Goal: Information Seeking & Learning: Learn about a topic

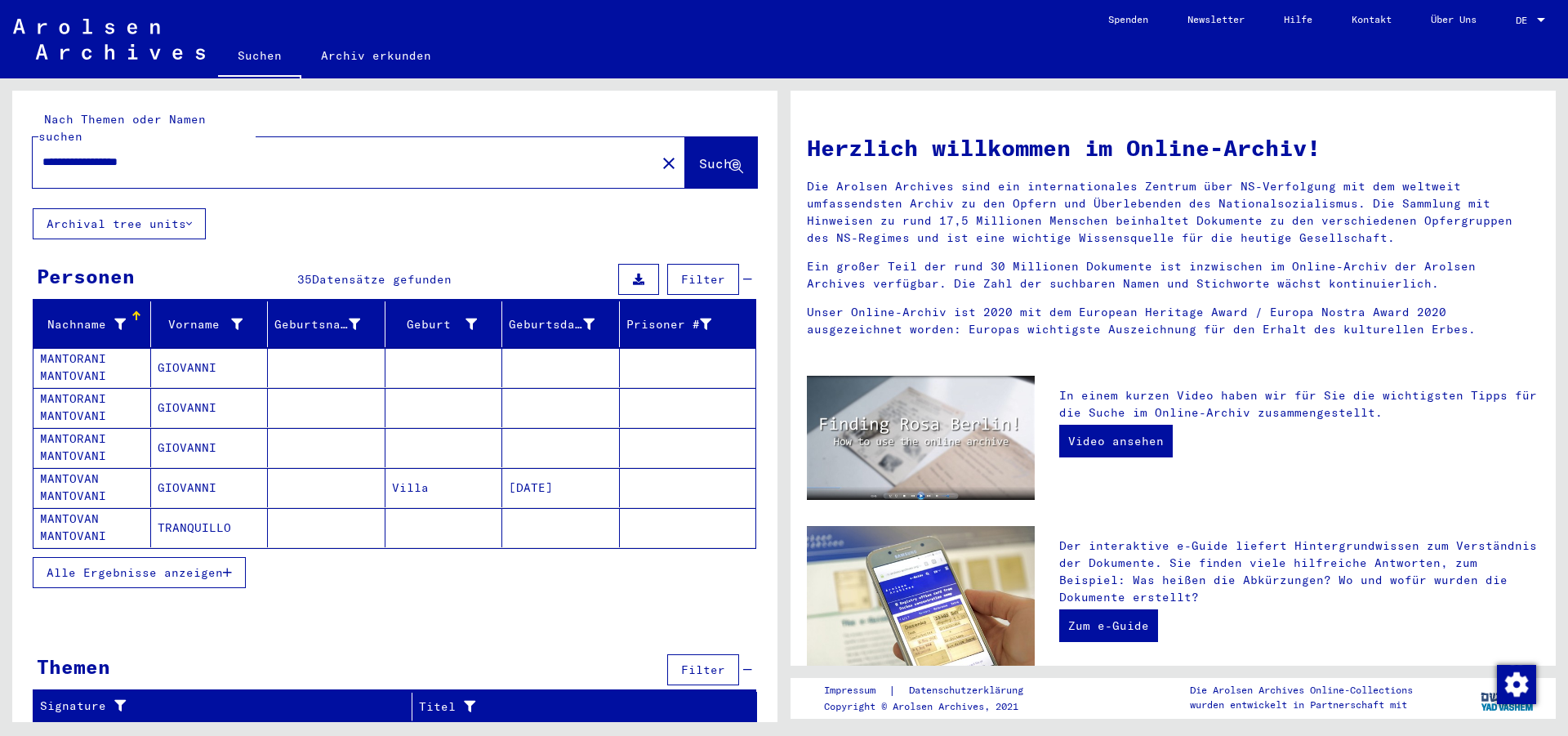
click at [60, 566] on span "Alle Ergebnisse anzeigen" at bounding box center [135, 573] width 176 height 15
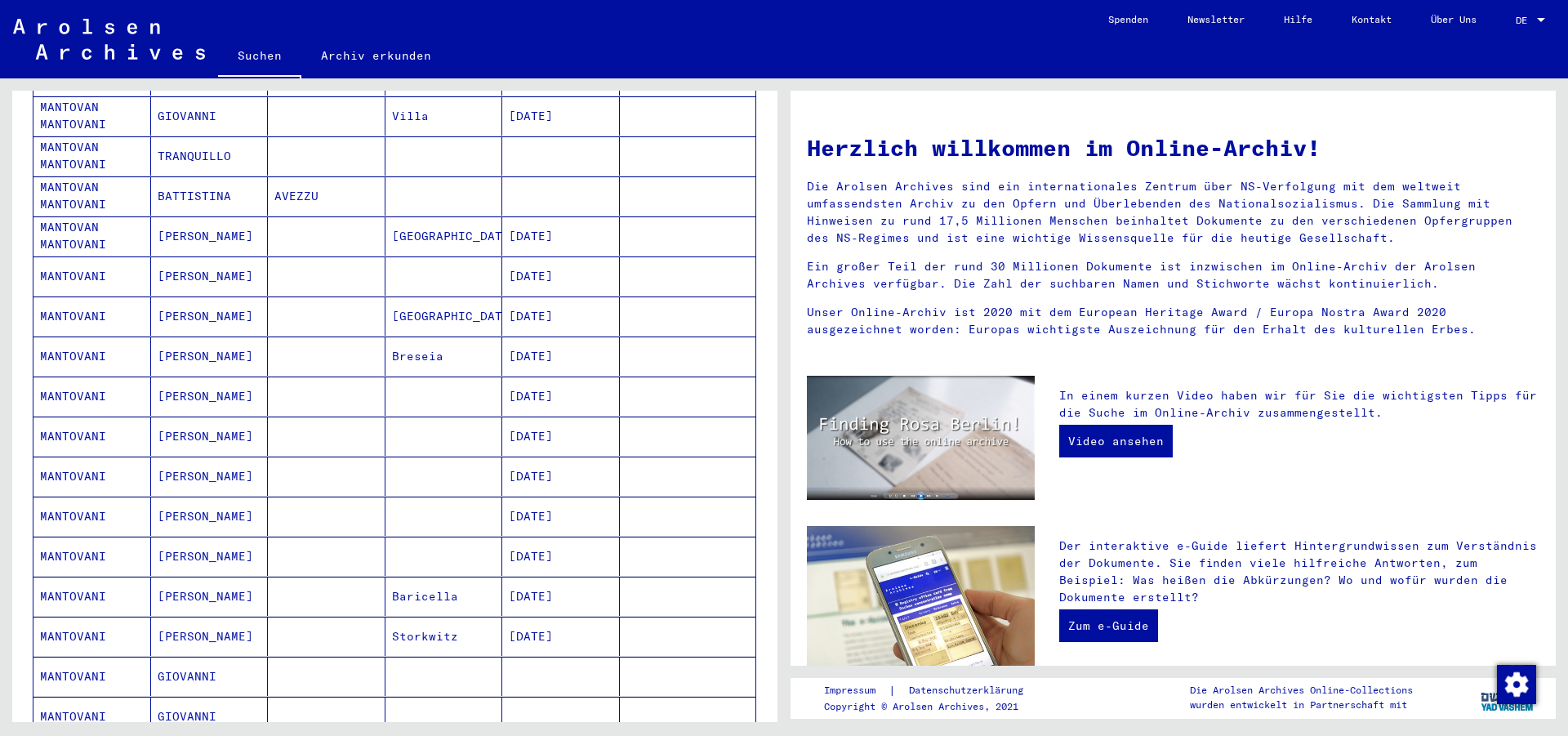
scroll to position [379, 0]
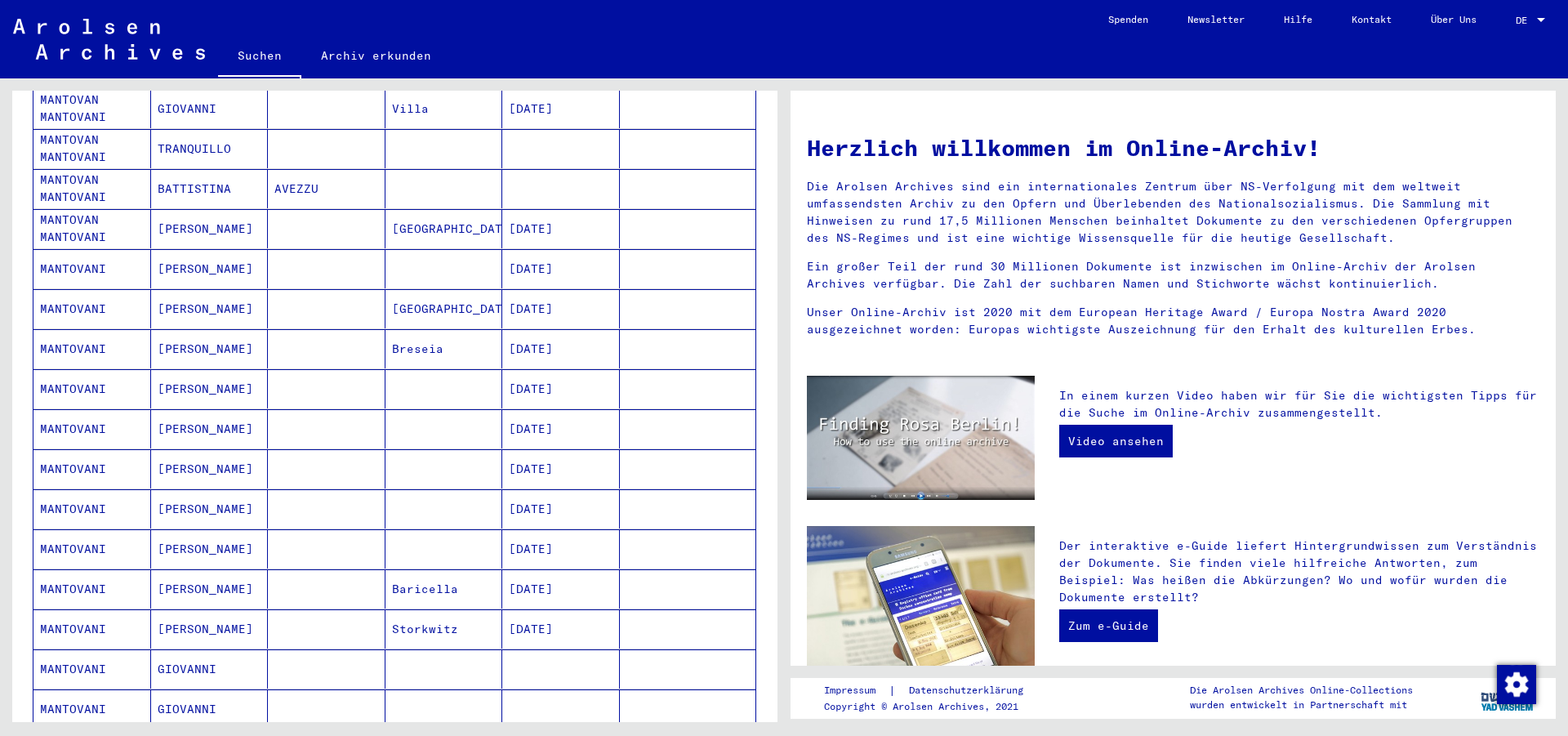
click at [142, 582] on mat-cell "MANTOVANI" at bounding box center [92, 588] width 117 height 39
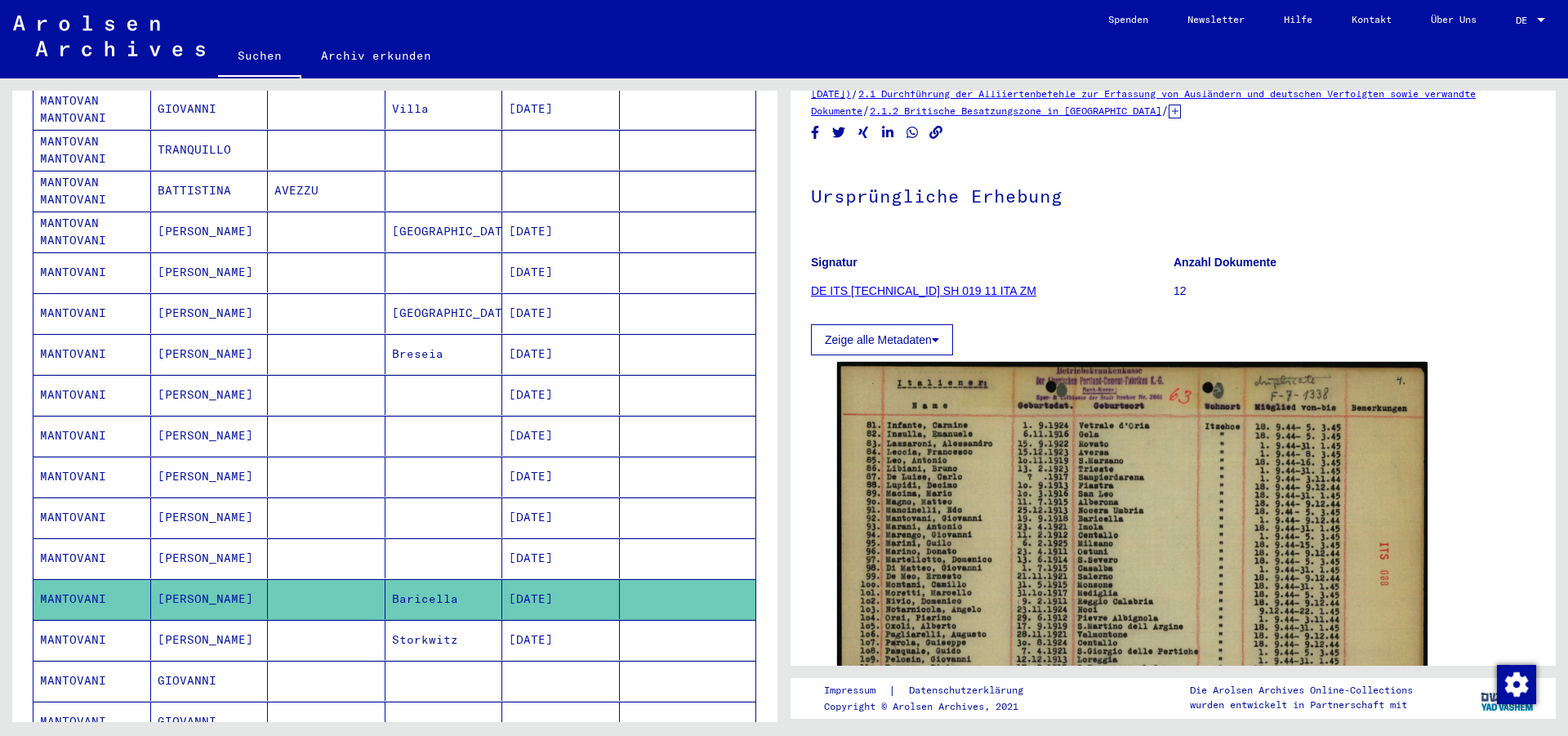
scroll to position [6, 0]
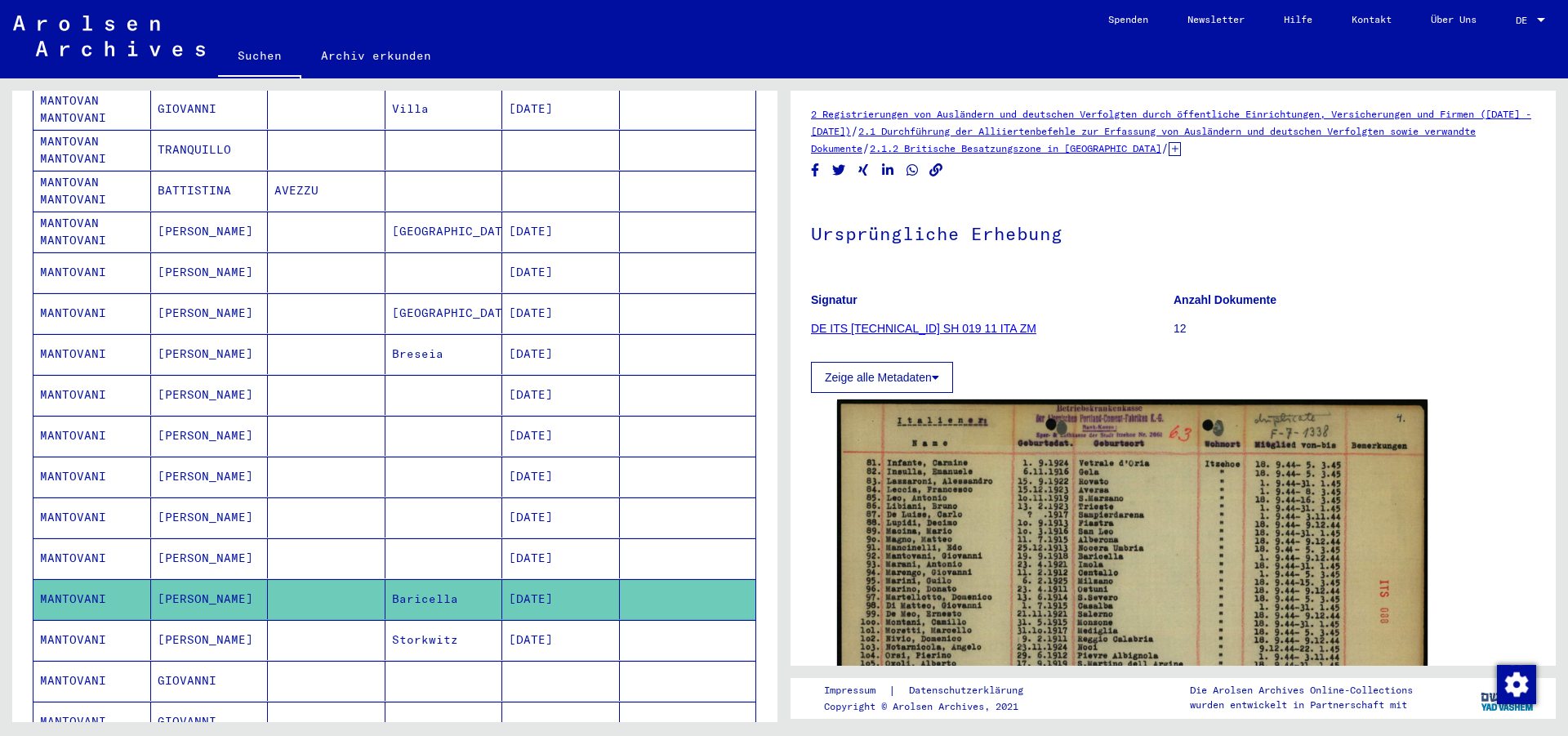
click at [925, 325] on link "DE ITS [TECHNICAL_ID] SH 019 11 ITA ZM" at bounding box center [923, 328] width 225 height 13
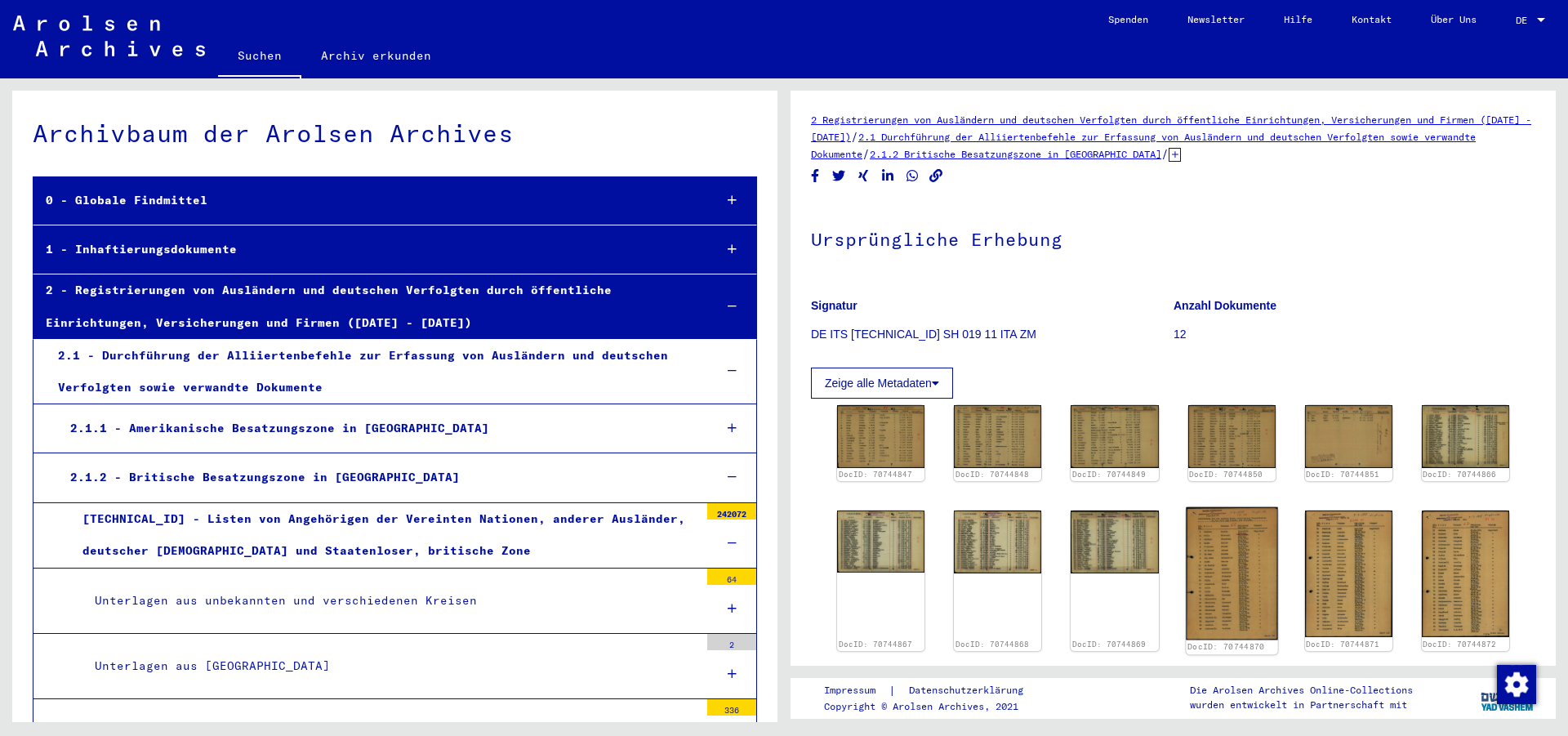
click at [1239, 570] on img at bounding box center [1231, 574] width 92 height 133
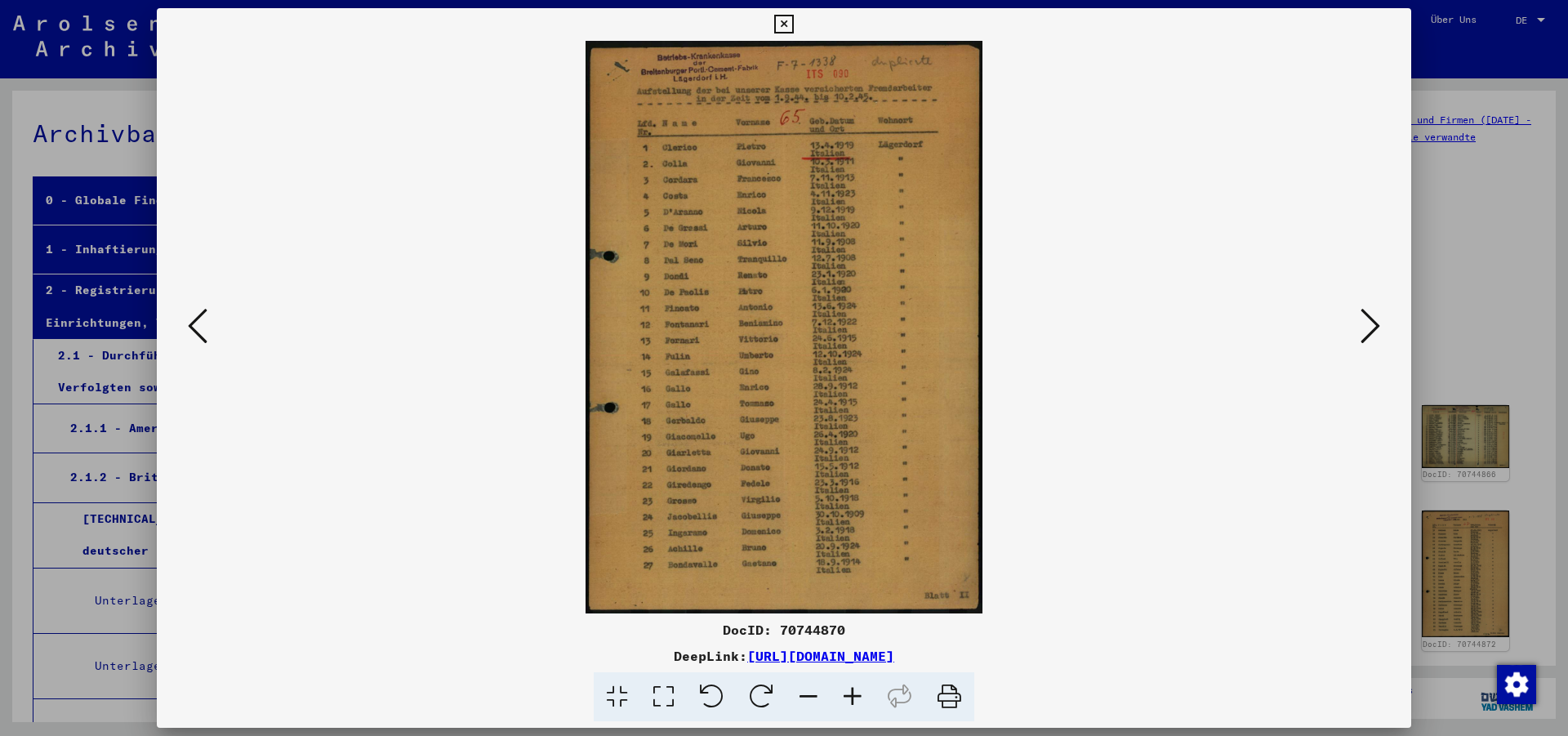
click at [846, 695] on icon at bounding box center [852, 697] width 44 height 50
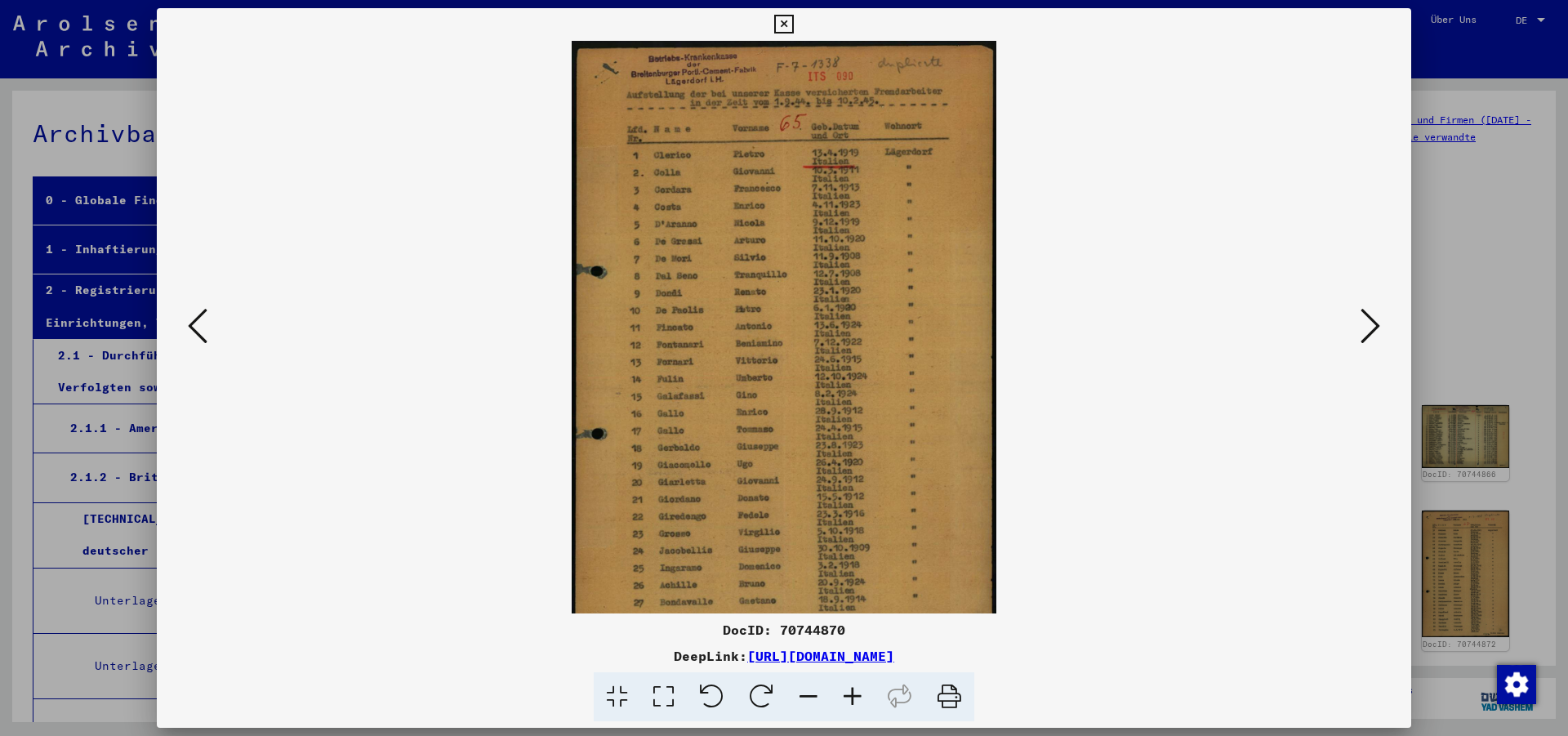
click at [846, 695] on icon at bounding box center [852, 697] width 44 height 50
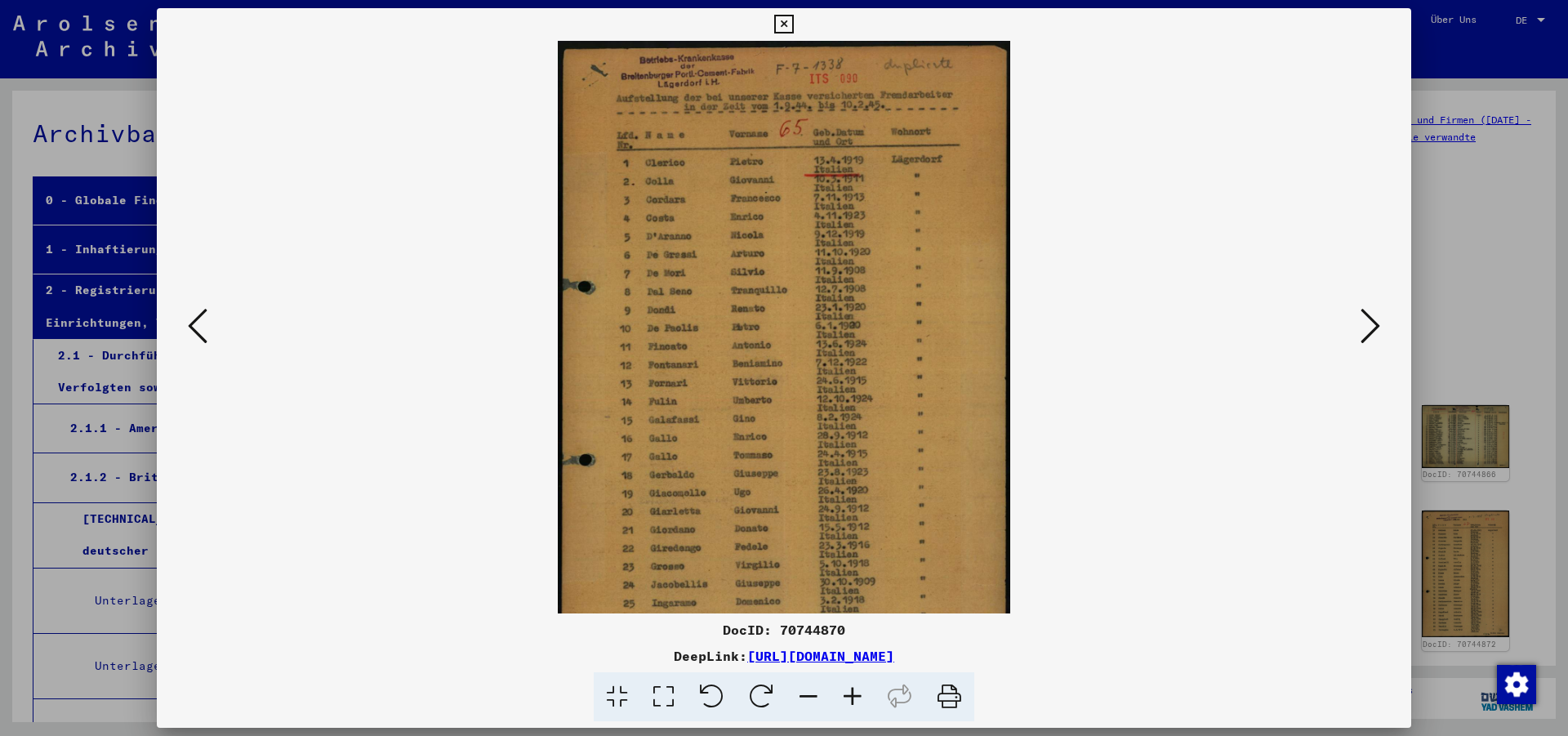
click at [846, 695] on icon at bounding box center [852, 697] width 44 height 50
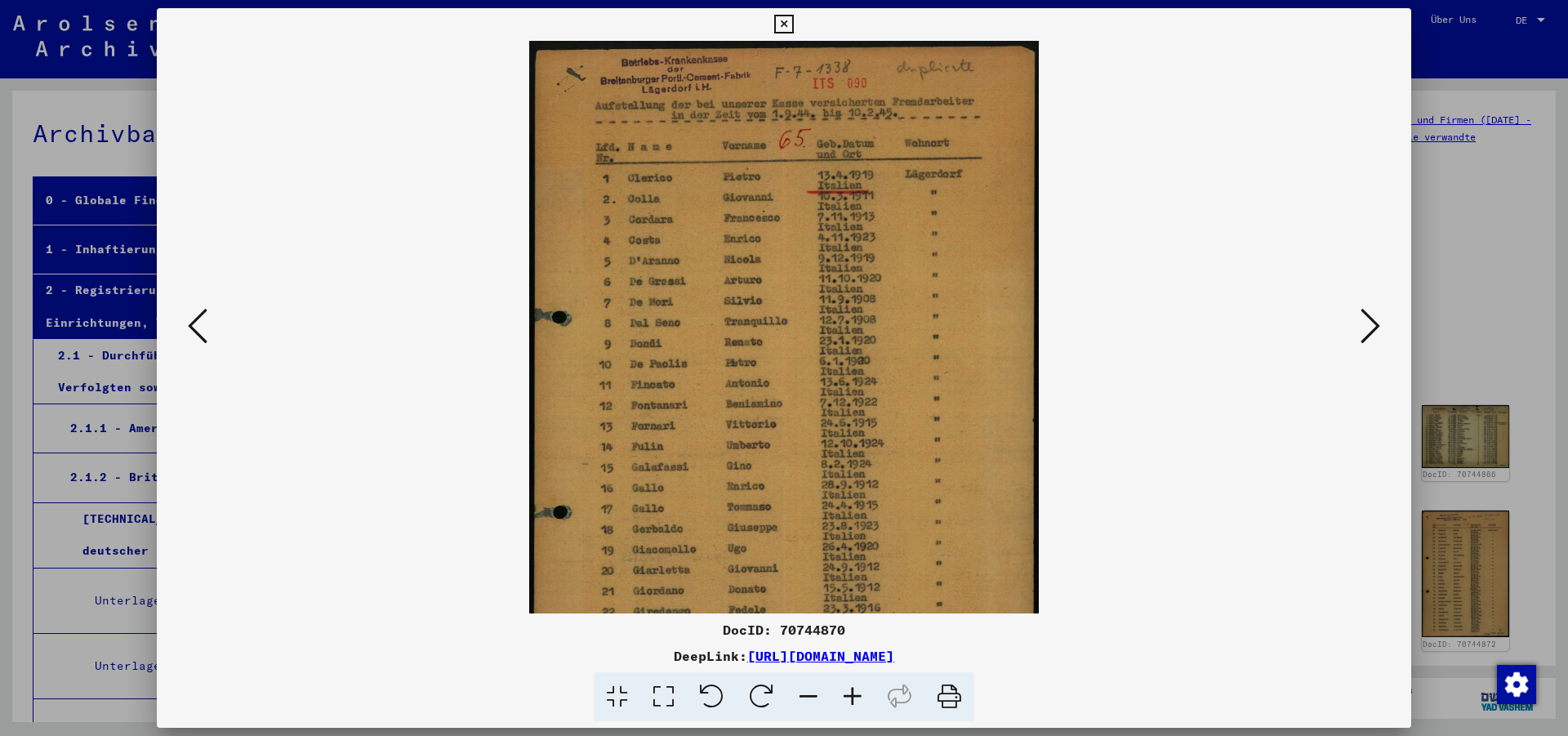
click at [846, 695] on icon at bounding box center [852, 697] width 44 height 50
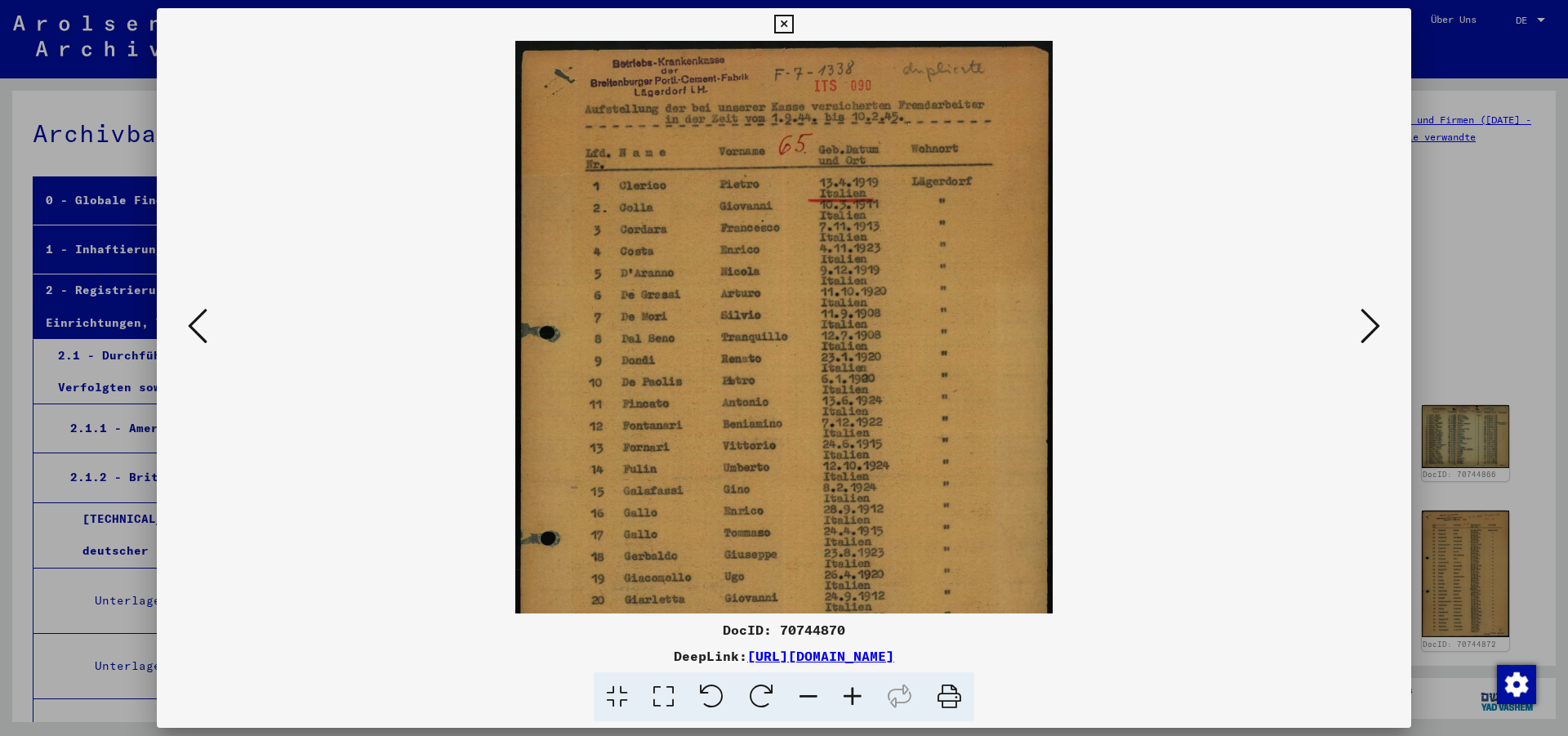
click at [846, 695] on icon at bounding box center [852, 697] width 44 height 50
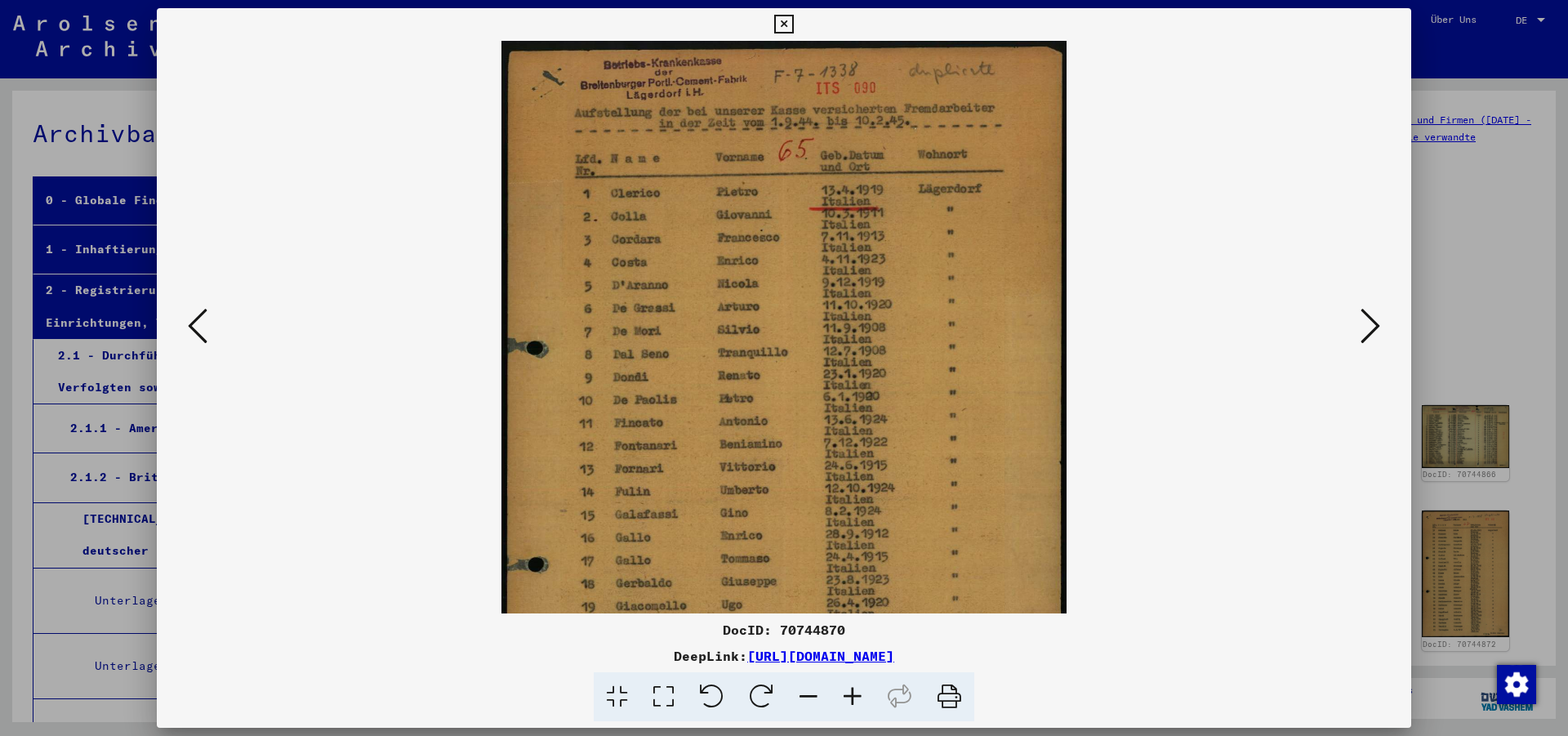
click at [846, 695] on icon at bounding box center [852, 697] width 44 height 50
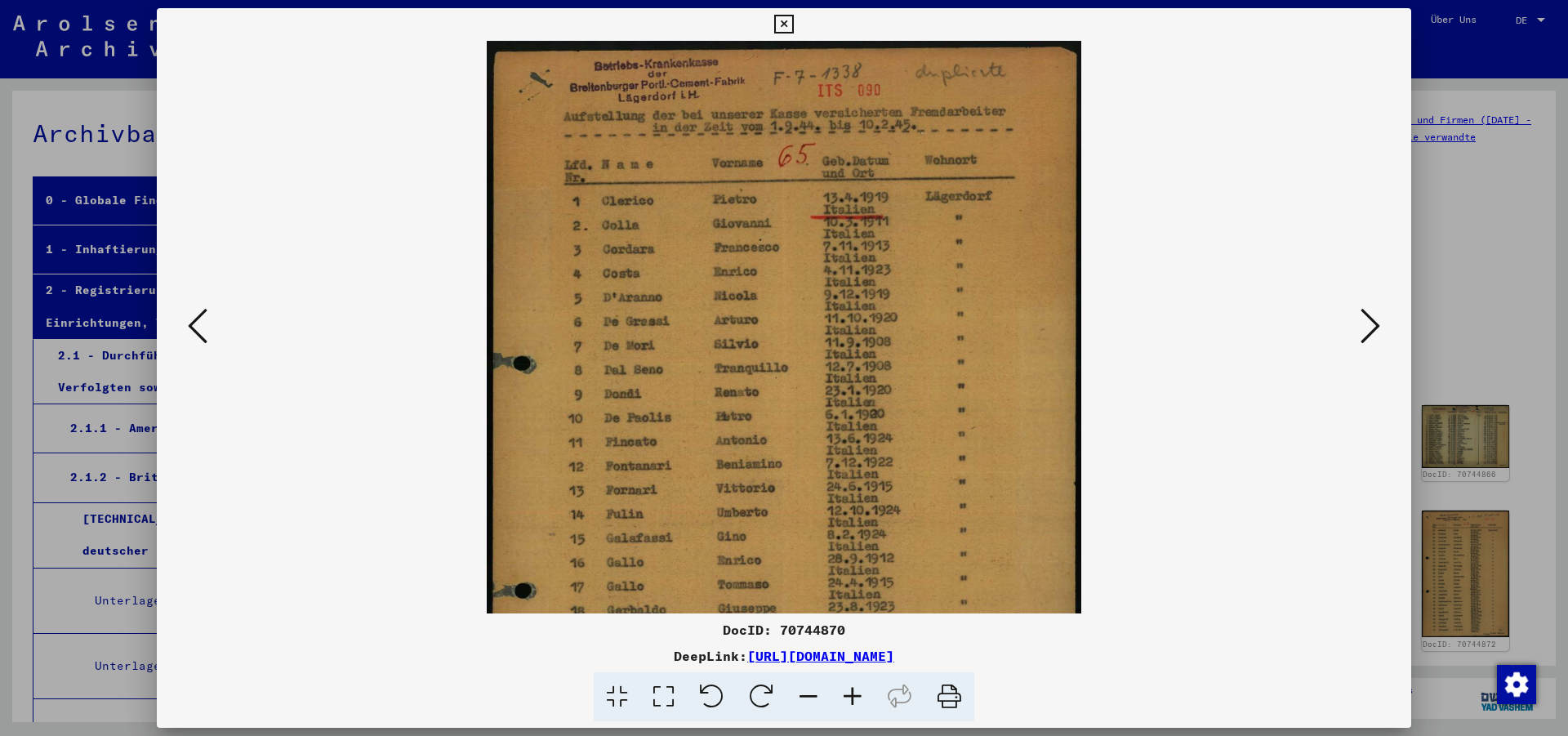
click at [846, 695] on icon at bounding box center [852, 697] width 44 height 50
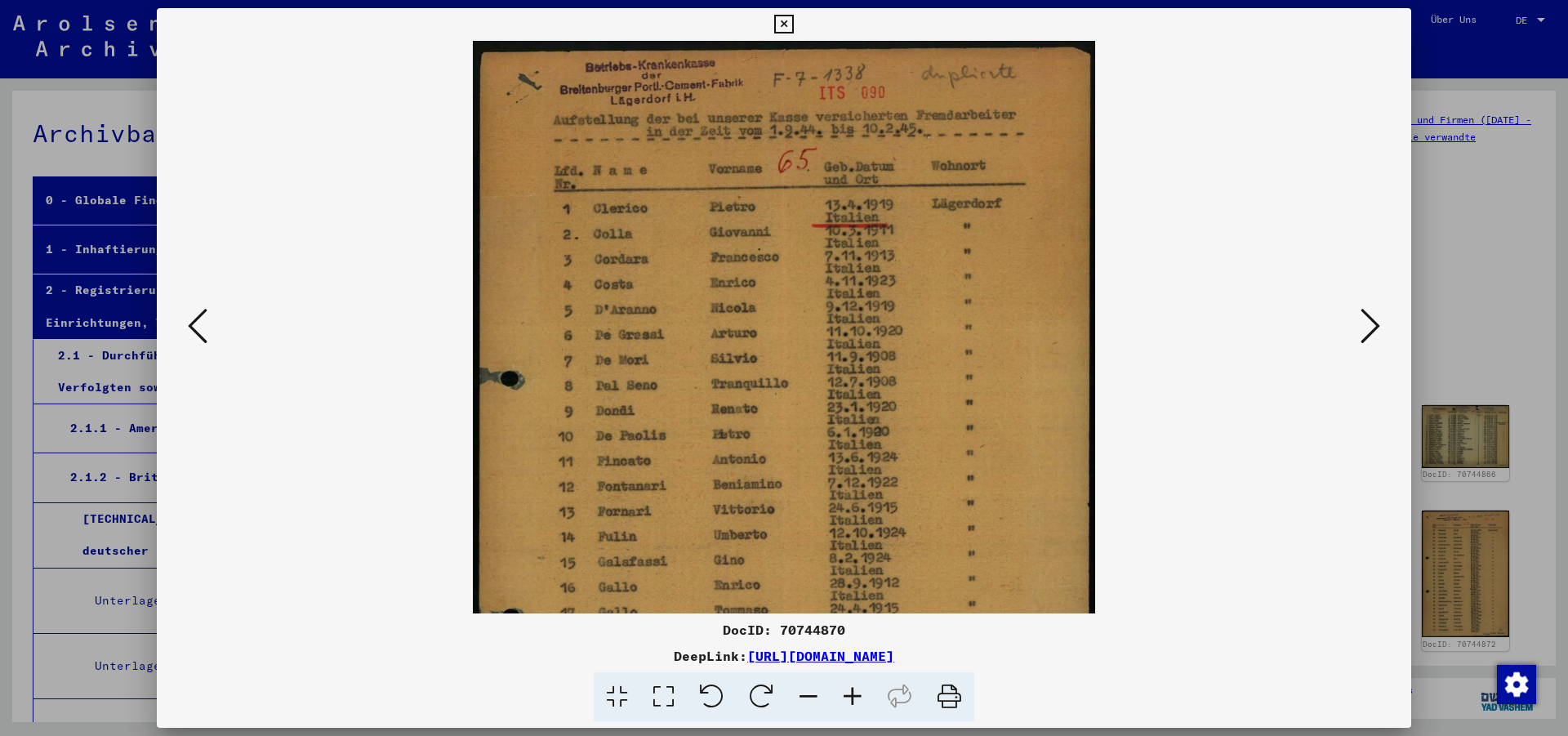
click at [846, 695] on icon at bounding box center [852, 697] width 44 height 50
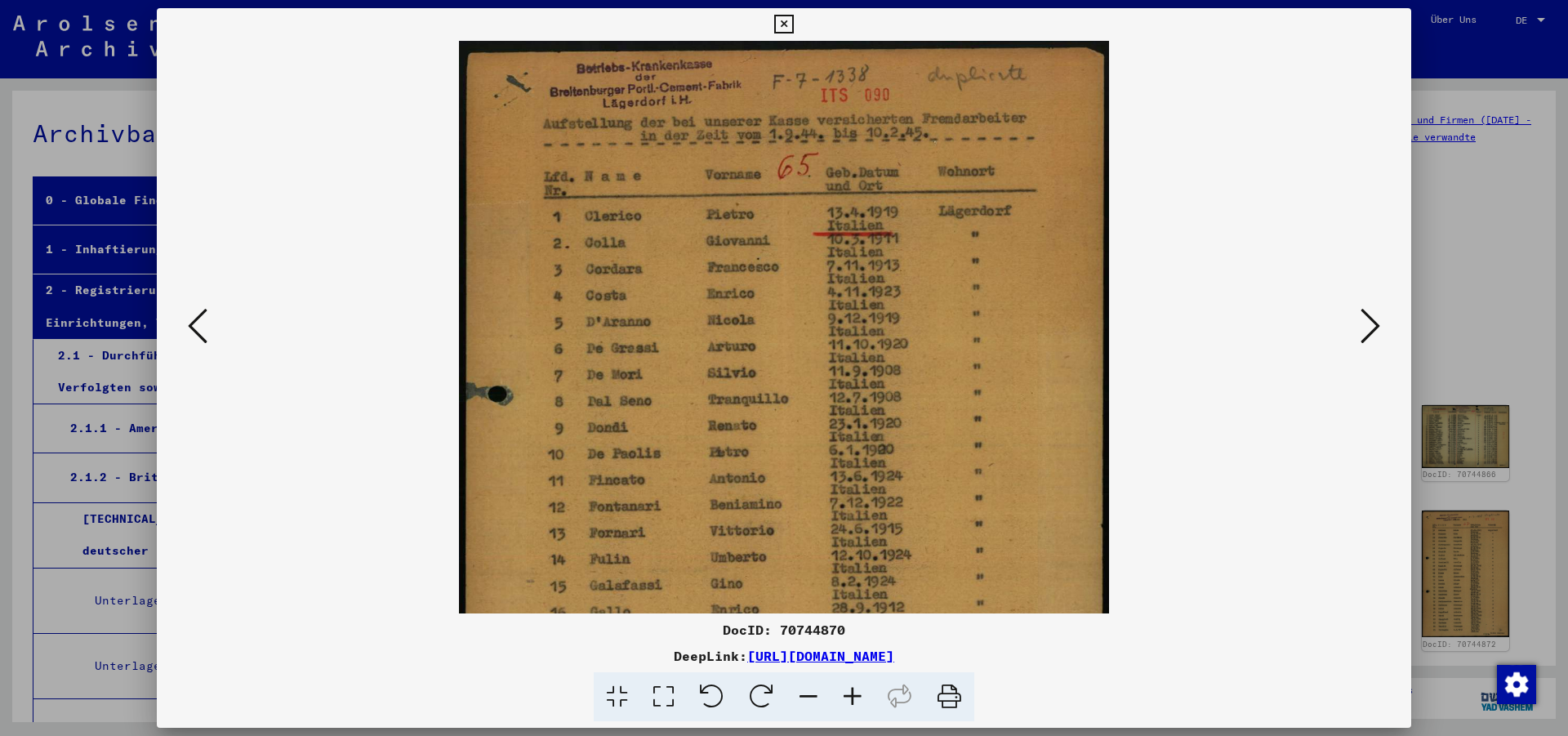
click at [846, 695] on icon at bounding box center [852, 697] width 44 height 50
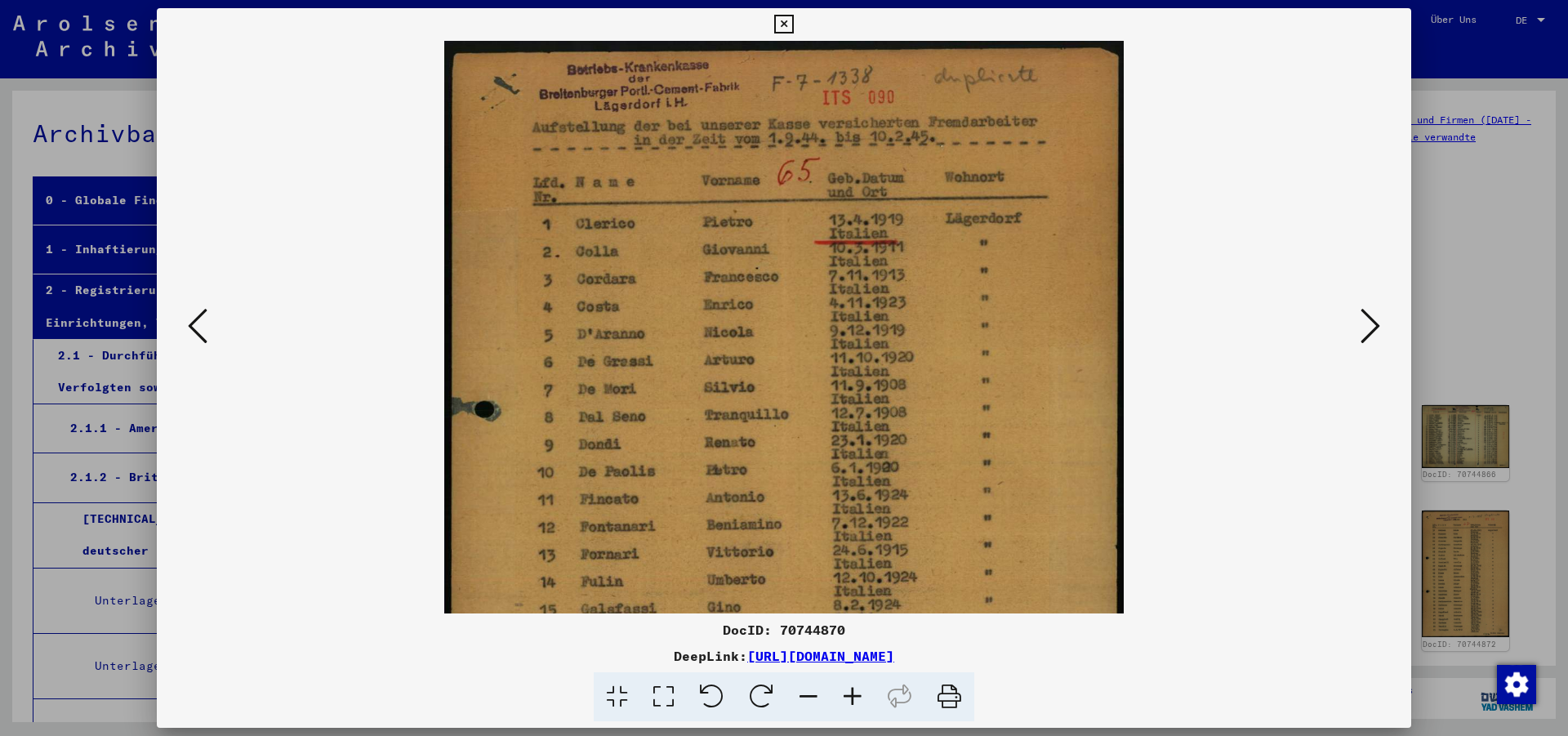
click at [846, 695] on icon at bounding box center [852, 697] width 44 height 50
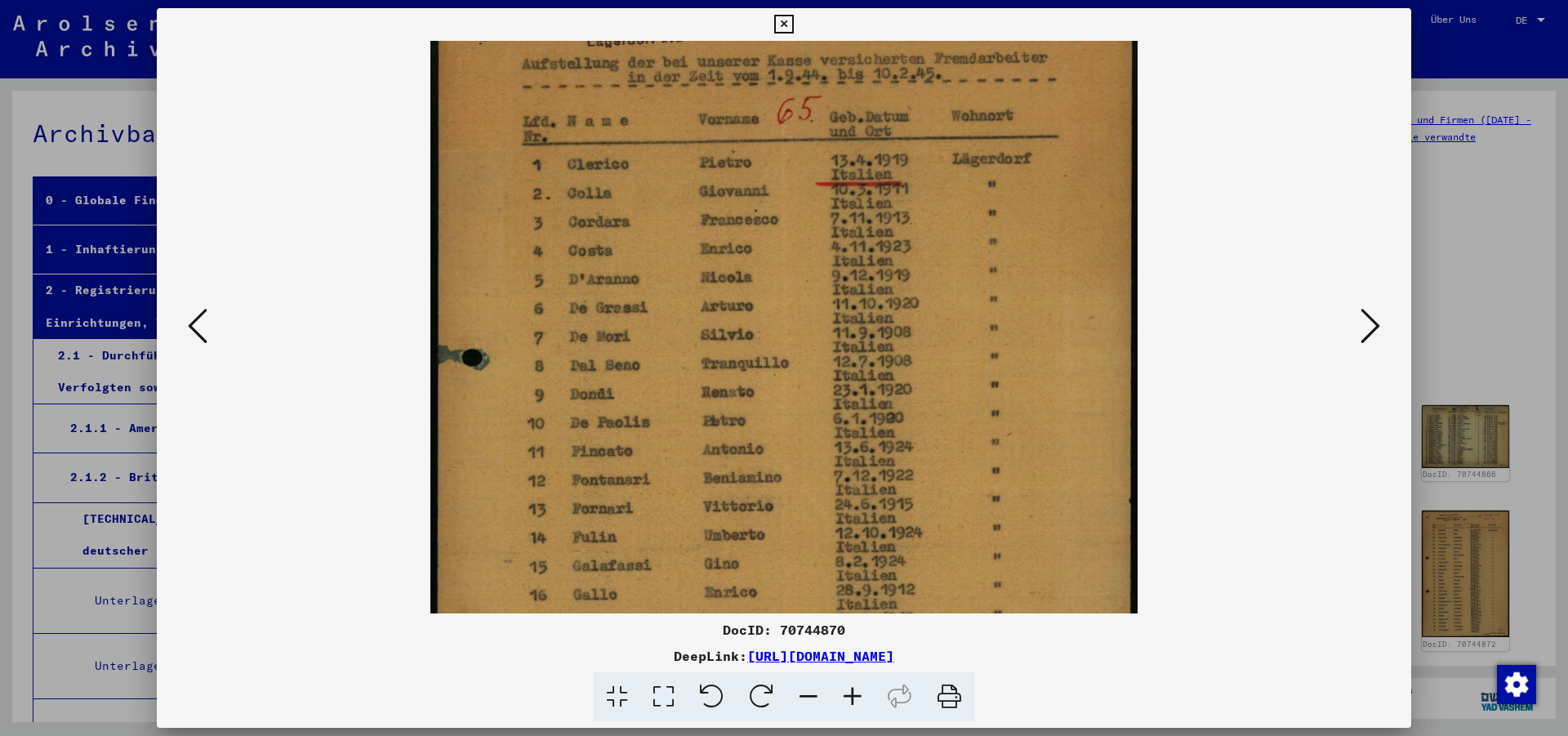
scroll to position [113, 0]
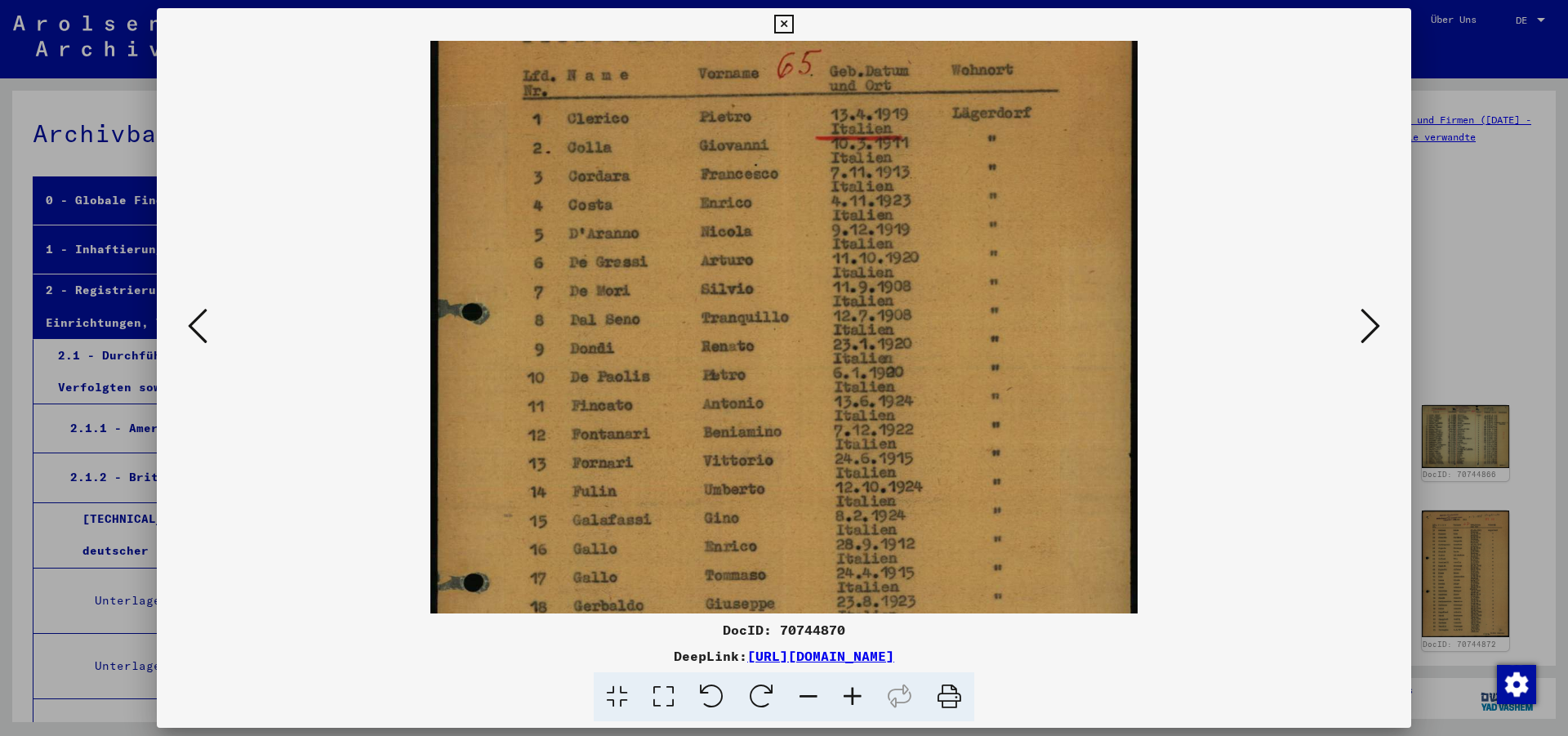
drag, startPoint x: 820, startPoint y: 429, endPoint x: 832, endPoint y: 316, distance: 113.6
click at [832, 316] on img at bounding box center [783, 439] width 707 height 1022
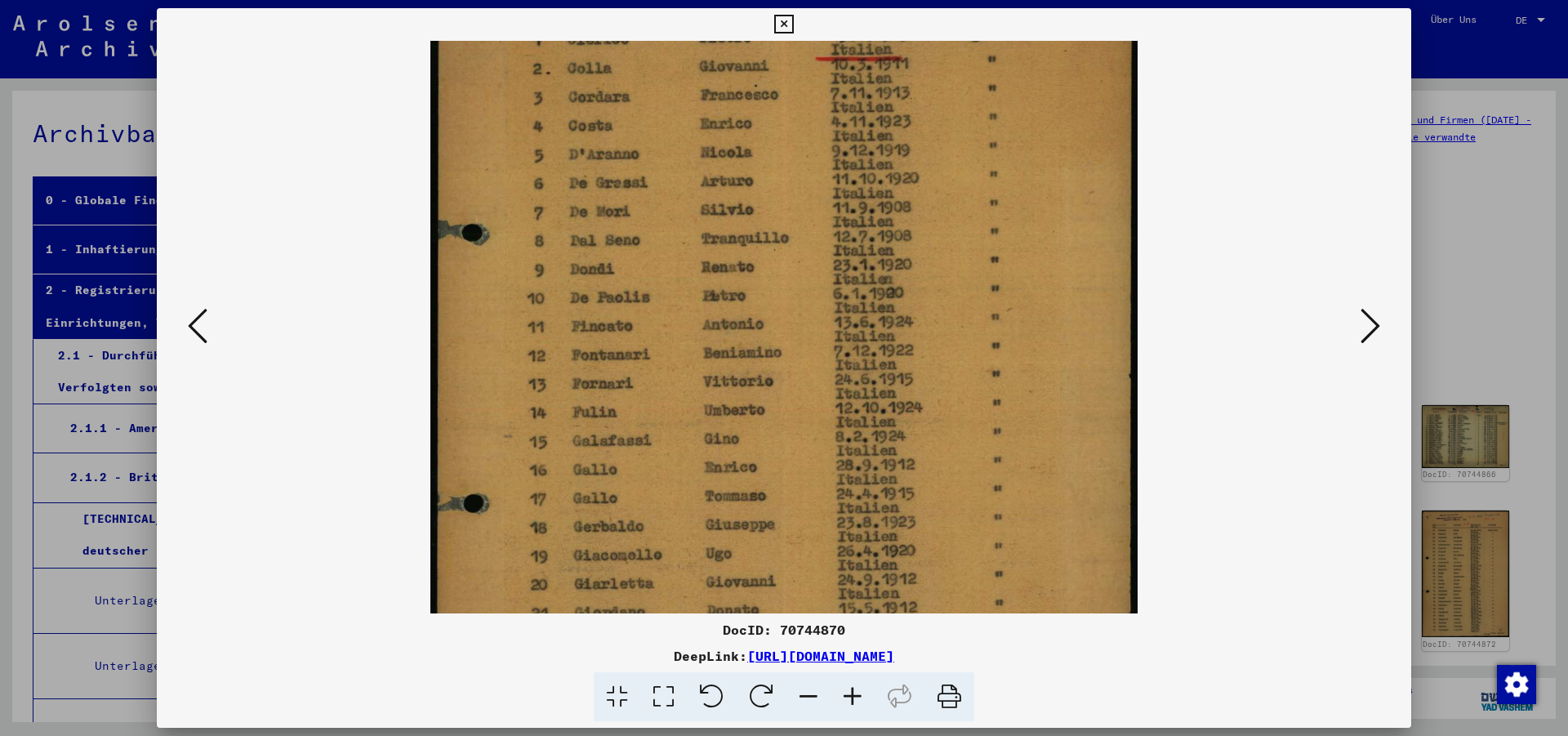
scroll to position [239, 0]
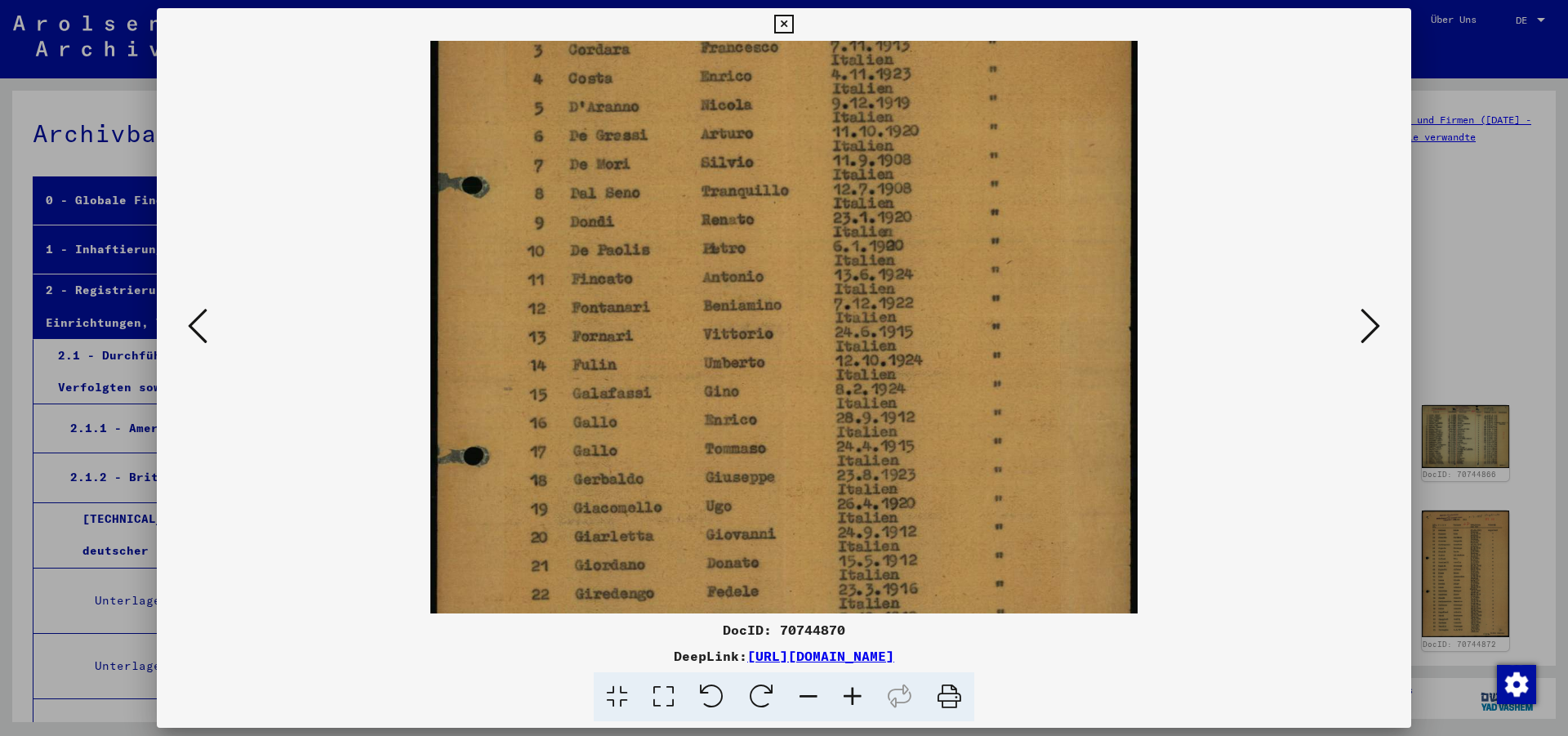
drag, startPoint x: 746, startPoint y: 449, endPoint x: 740, endPoint y: 323, distance: 126.1
click at [740, 323] on img at bounding box center [783, 312] width 707 height 1022
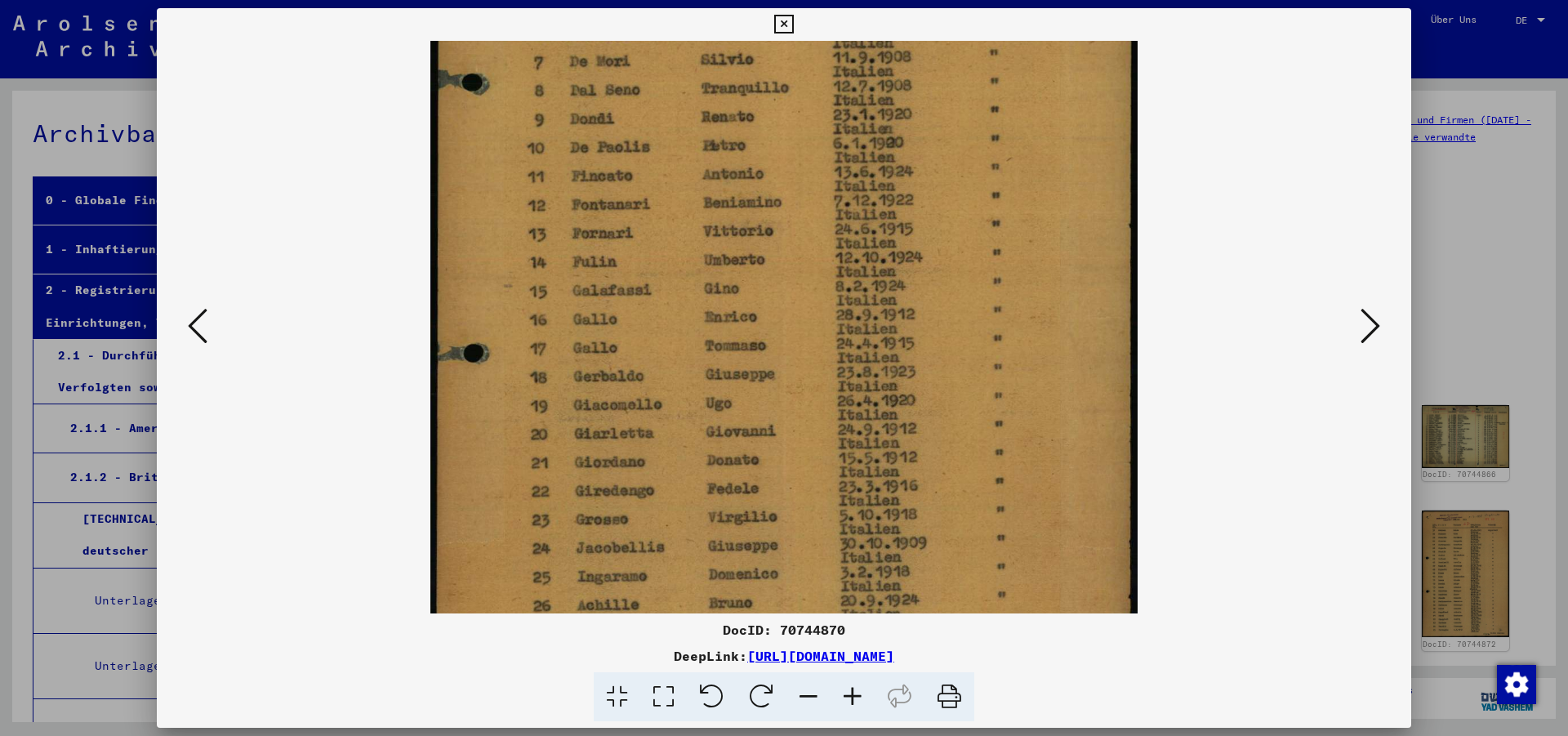
scroll to position [352, 0]
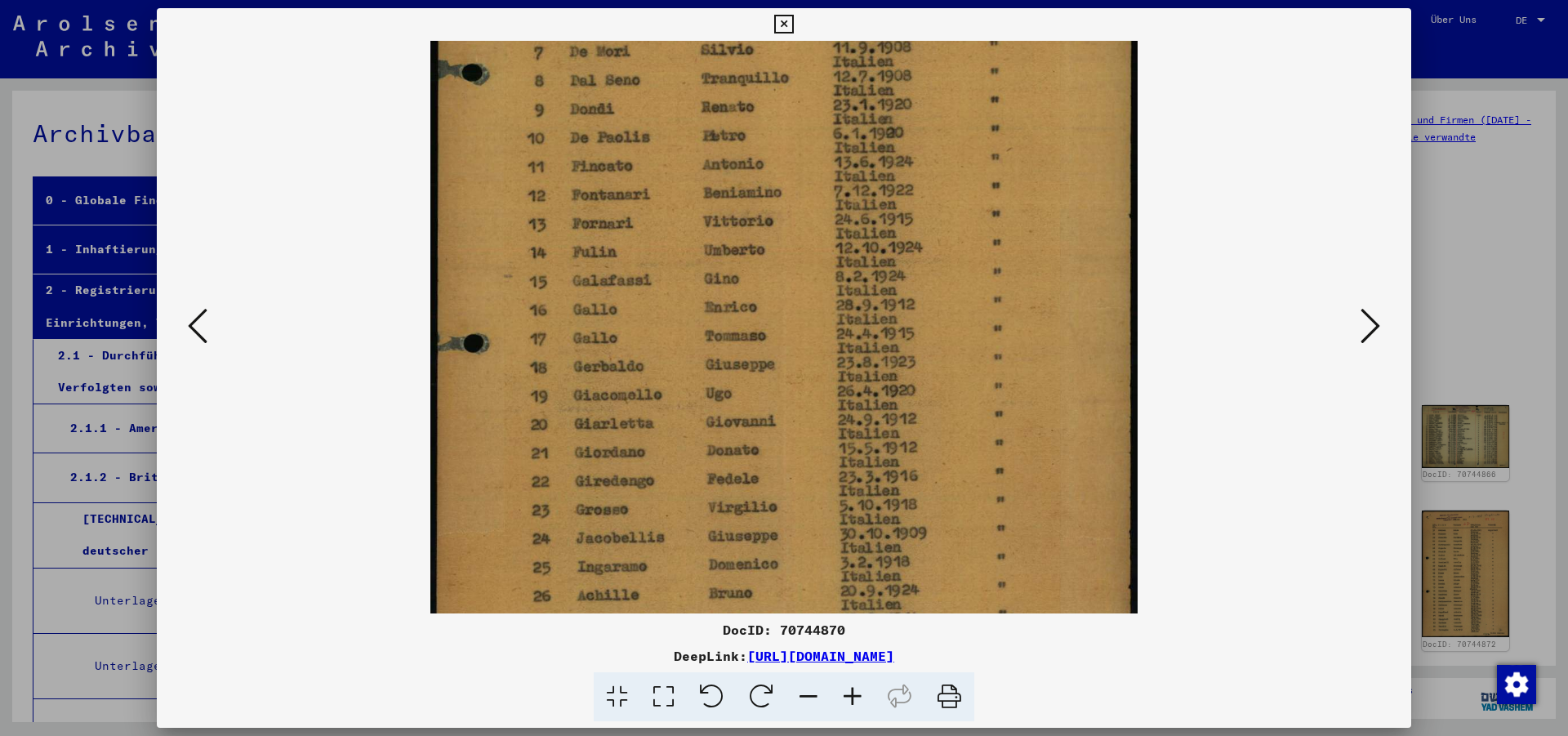
drag, startPoint x: 732, startPoint y: 430, endPoint x: 730, endPoint y: 318, distance: 112.0
click at [730, 318] on img at bounding box center [783, 200] width 707 height 1022
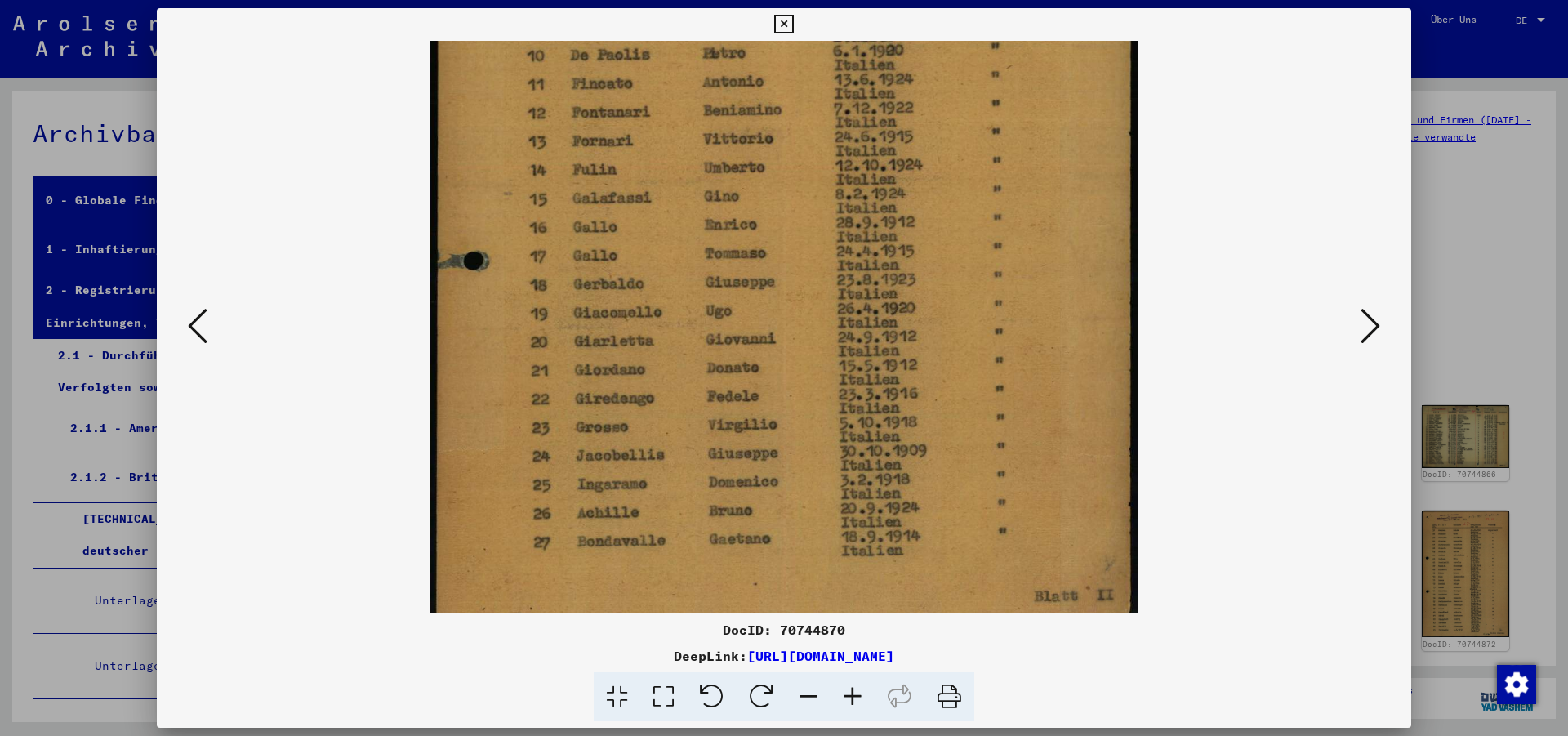
scroll to position [449, 0]
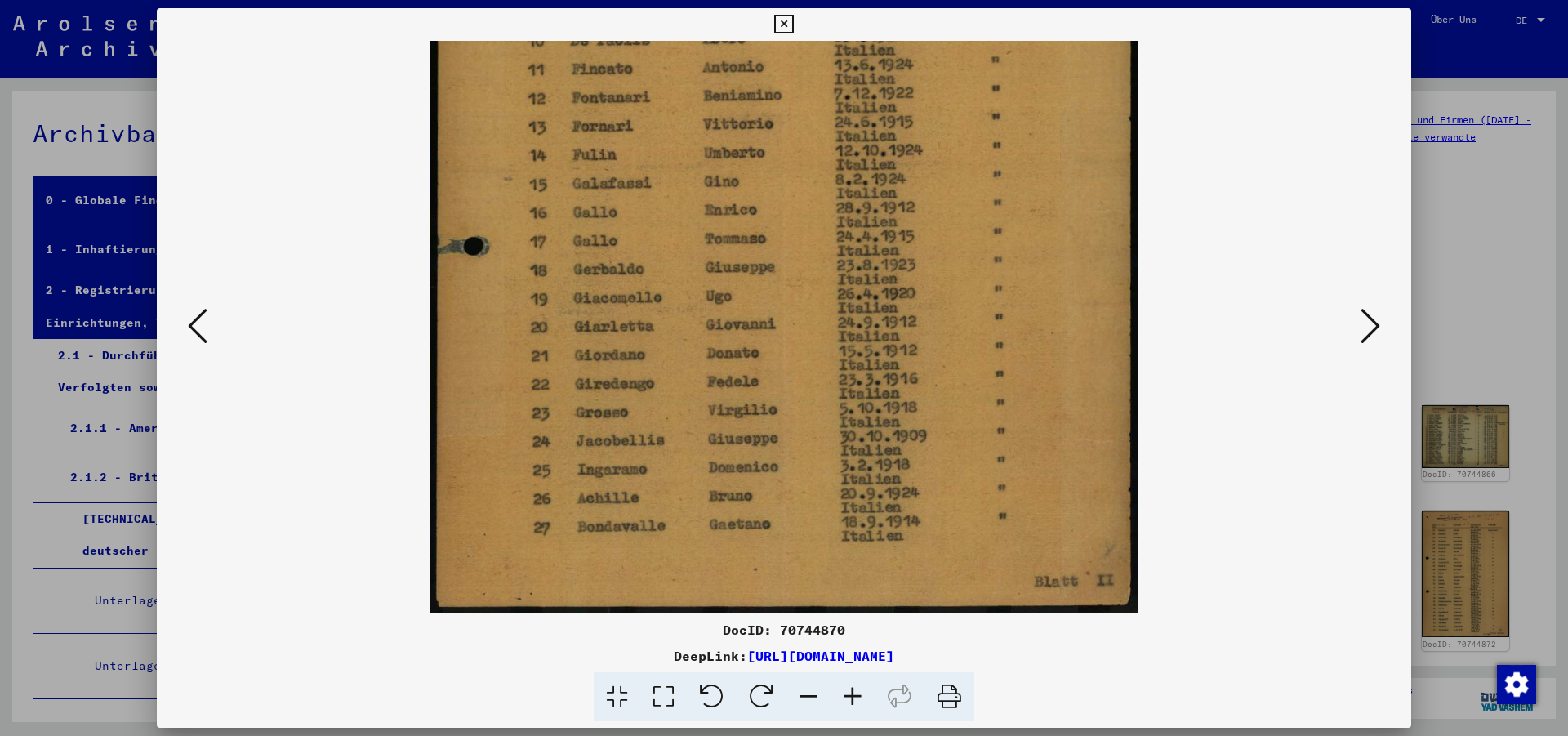
drag, startPoint x: 687, startPoint y: 450, endPoint x: 703, endPoint y: 337, distance: 114.1
click at [703, 337] on img at bounding box center [783, 102] width 707 height 1022
drag, startPoint x: 786, startPoint y: 521, endPoint x: 806, endPoint y: 442, distance: 81.5
click at [806, 442] on img at bounding box center [783, 102] width 707 height 1022
click at [1378, 318] on icon at bounding box center [1370, 326] width 20 height 39
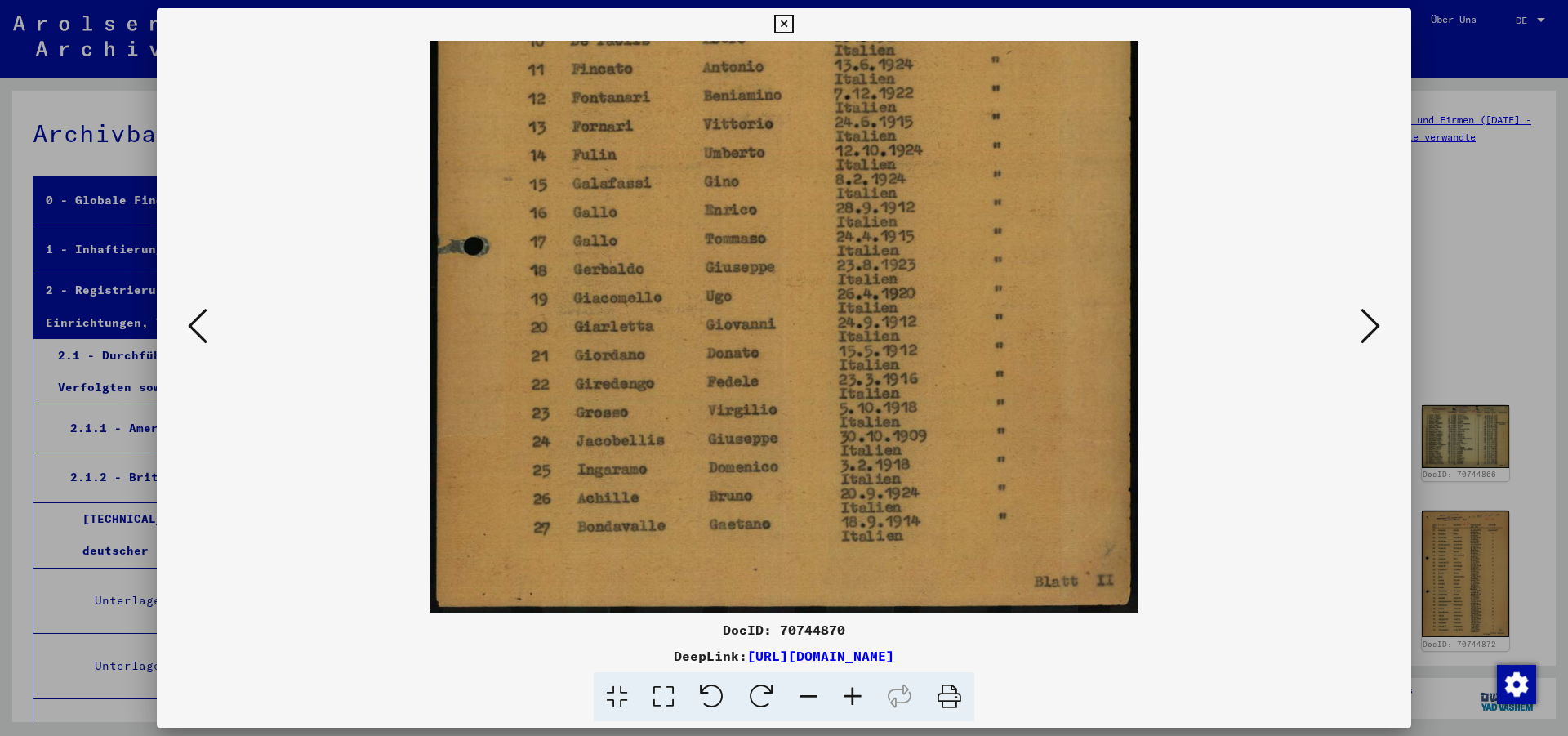
scroll to position [0, 0]
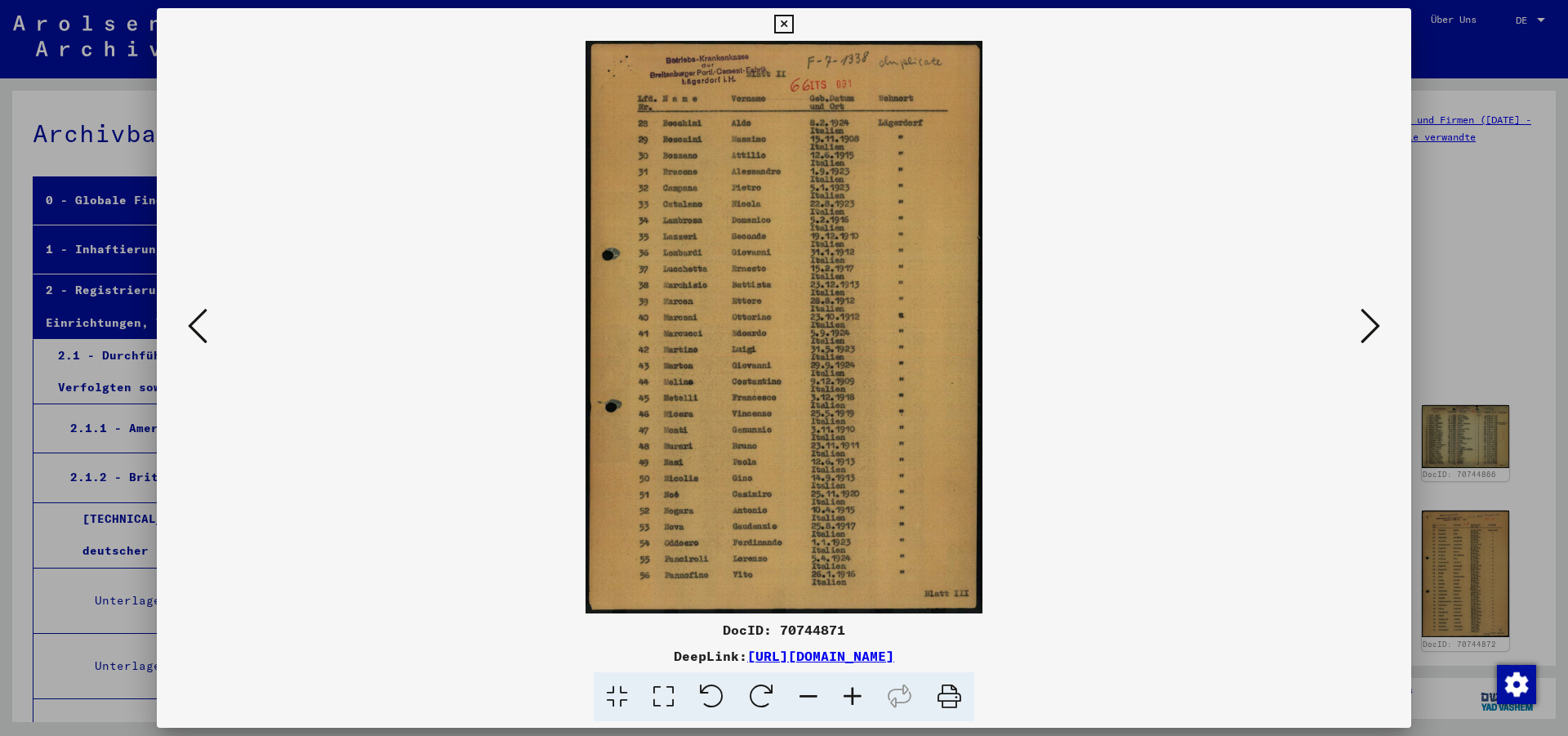
click at [850, 699] on icon at bounding box center [852, 697] width 44 height 50
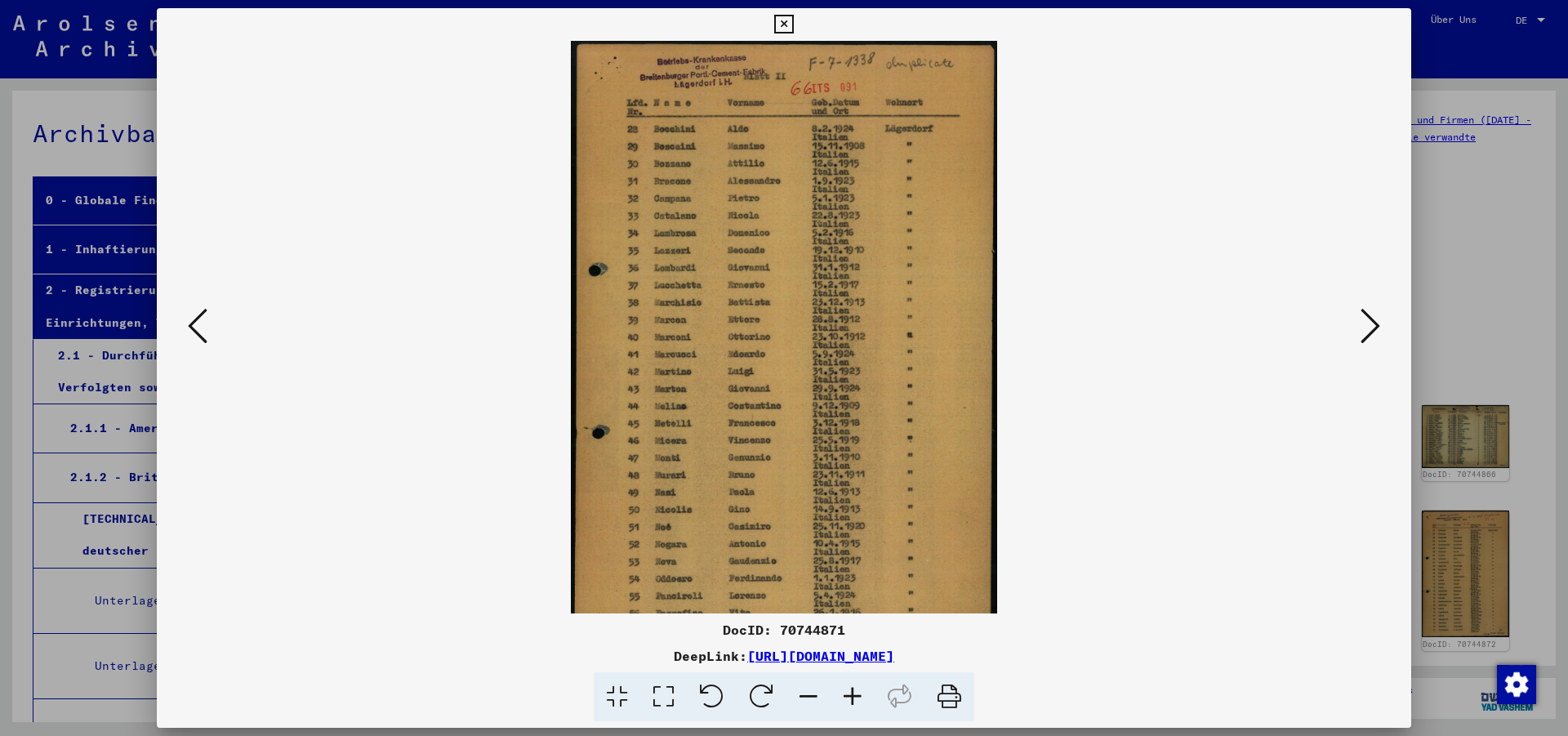
click at [850, 699] on icon at bounding box center [852, 697] width 44 height 50
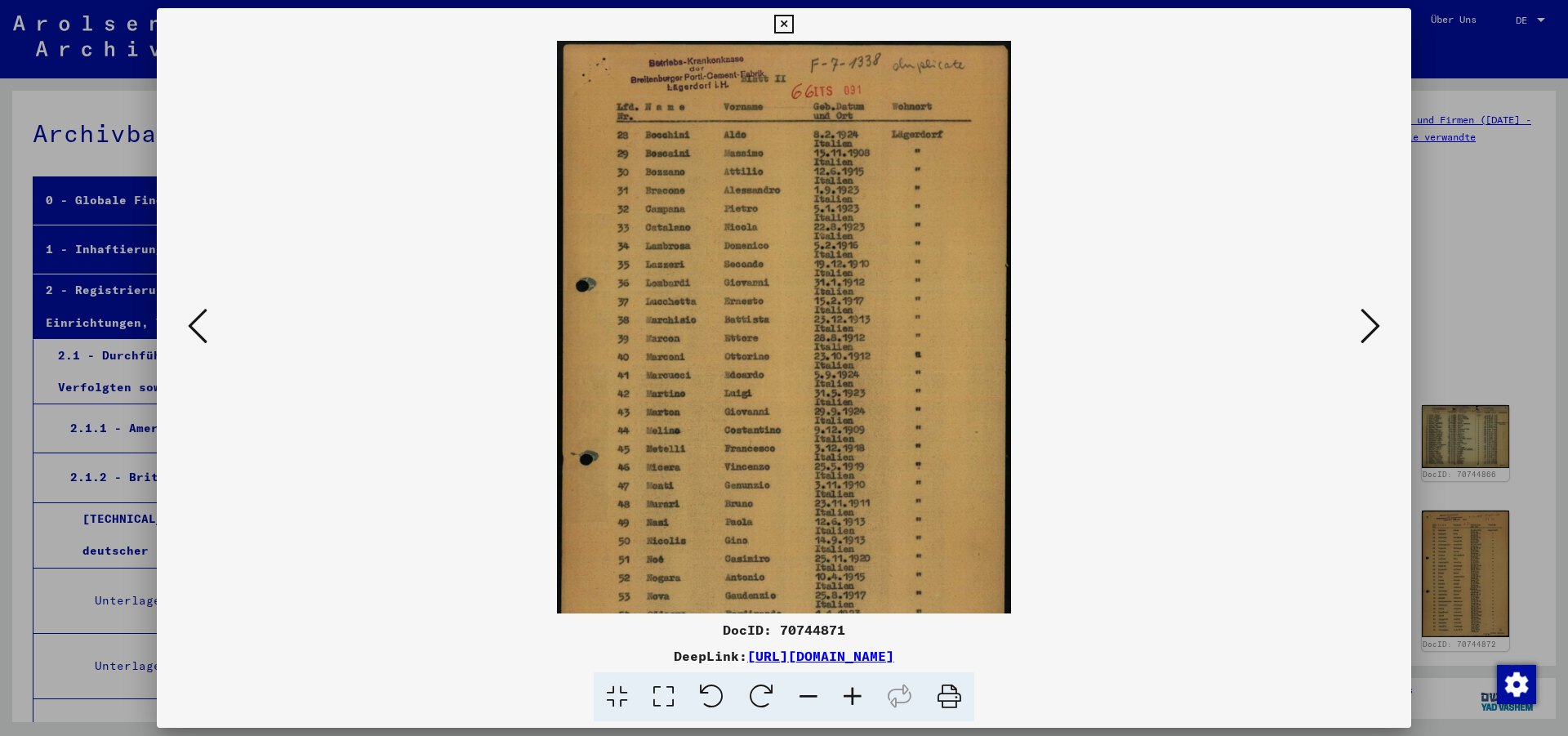
click at [850, 699] on icon at bounding box center [852, 697] width 44 height 50
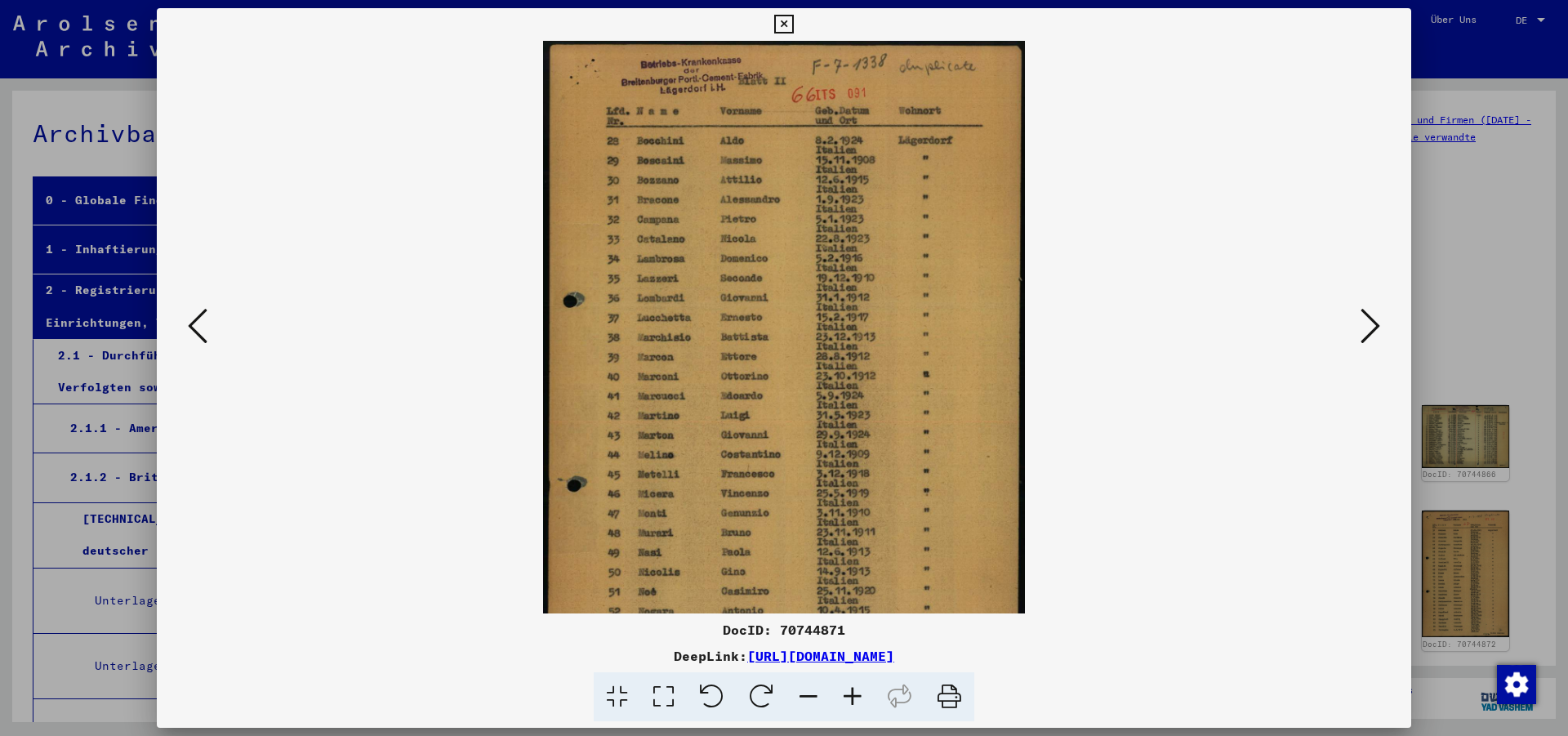
click at [850, 699] on icon at bounding box center [852, 697] width 44 height 50
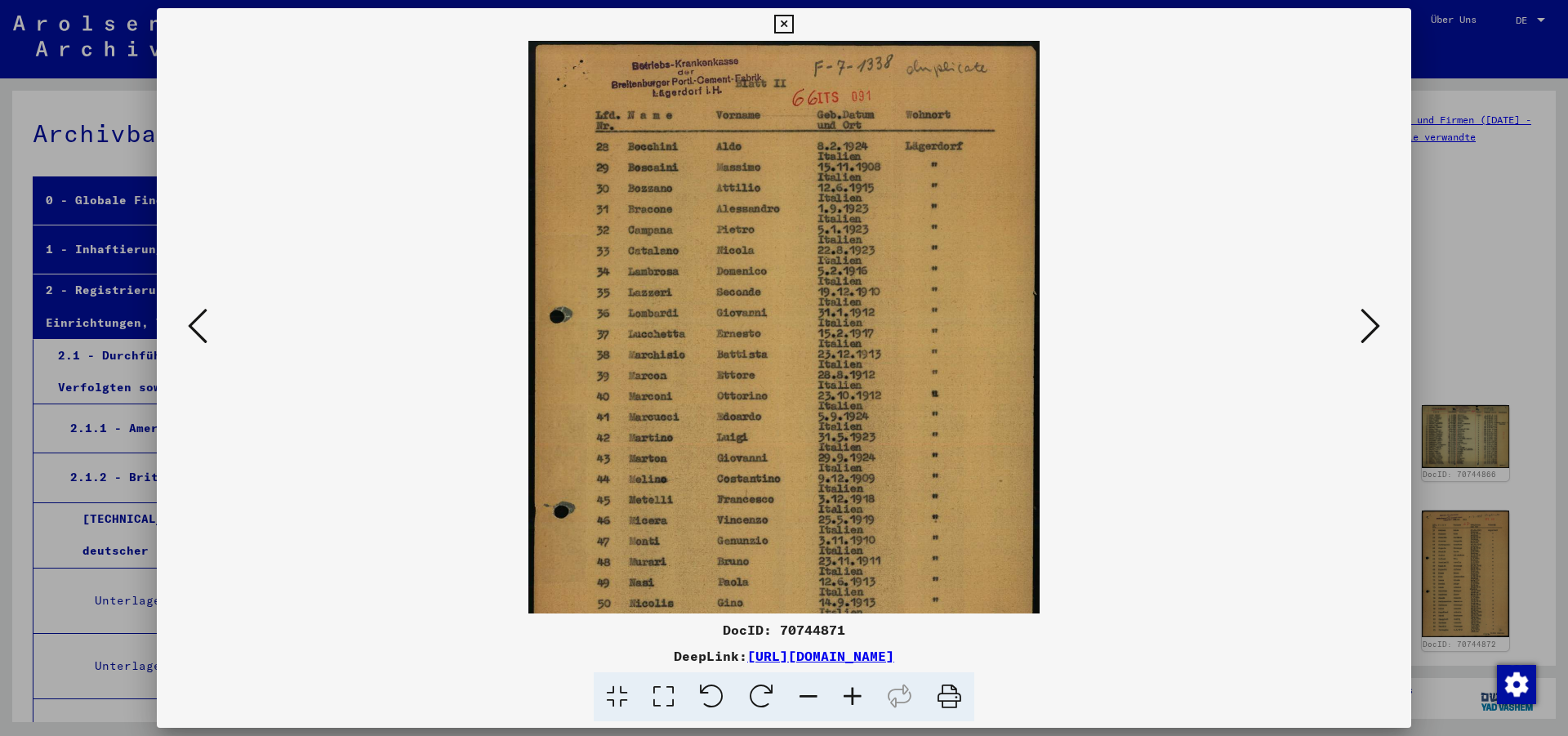
click at [850, 699] on icon at bounding box center [852, 697] width 44 height 50
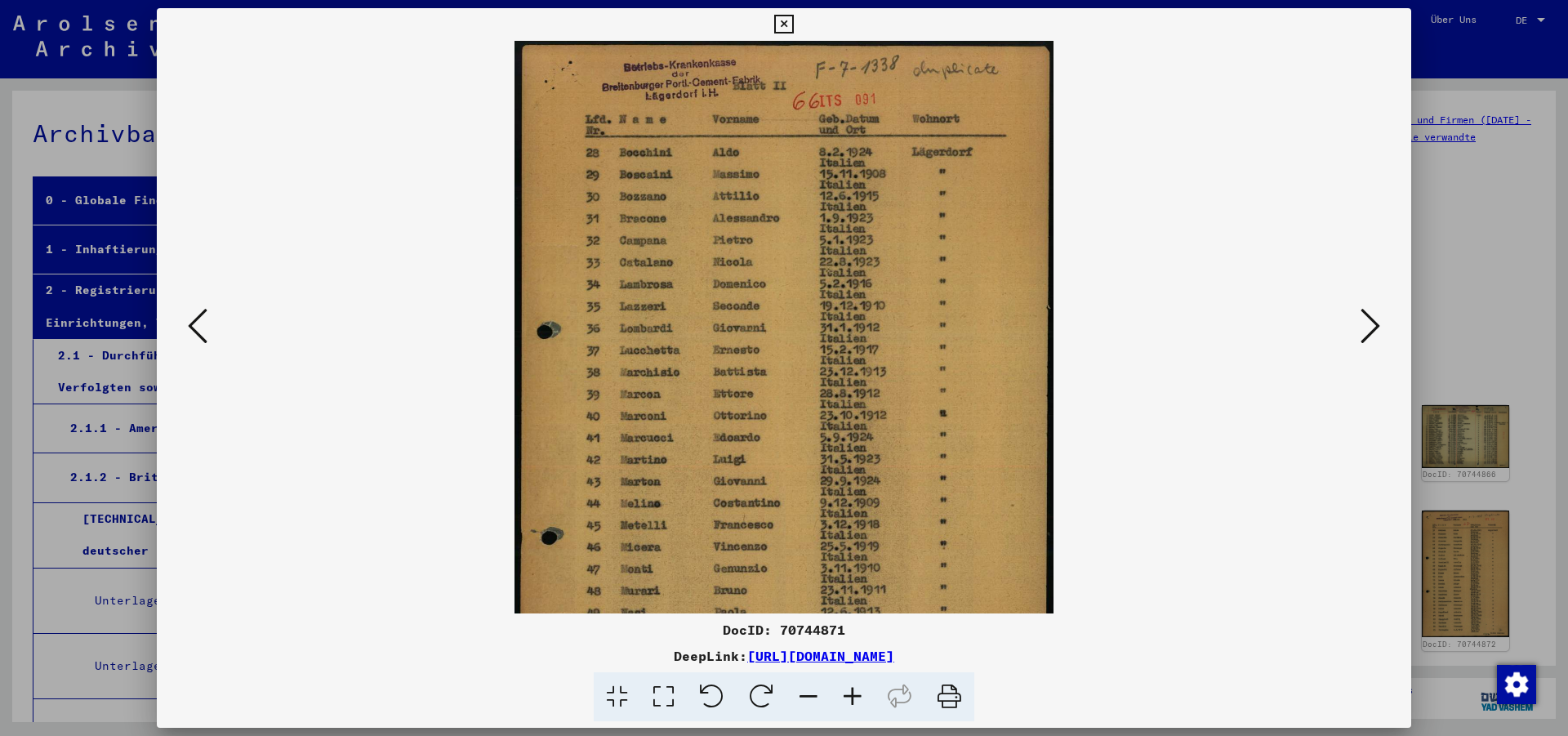
click at [850, 699] on icon at bounding box center [852, 697] width 44 height 50
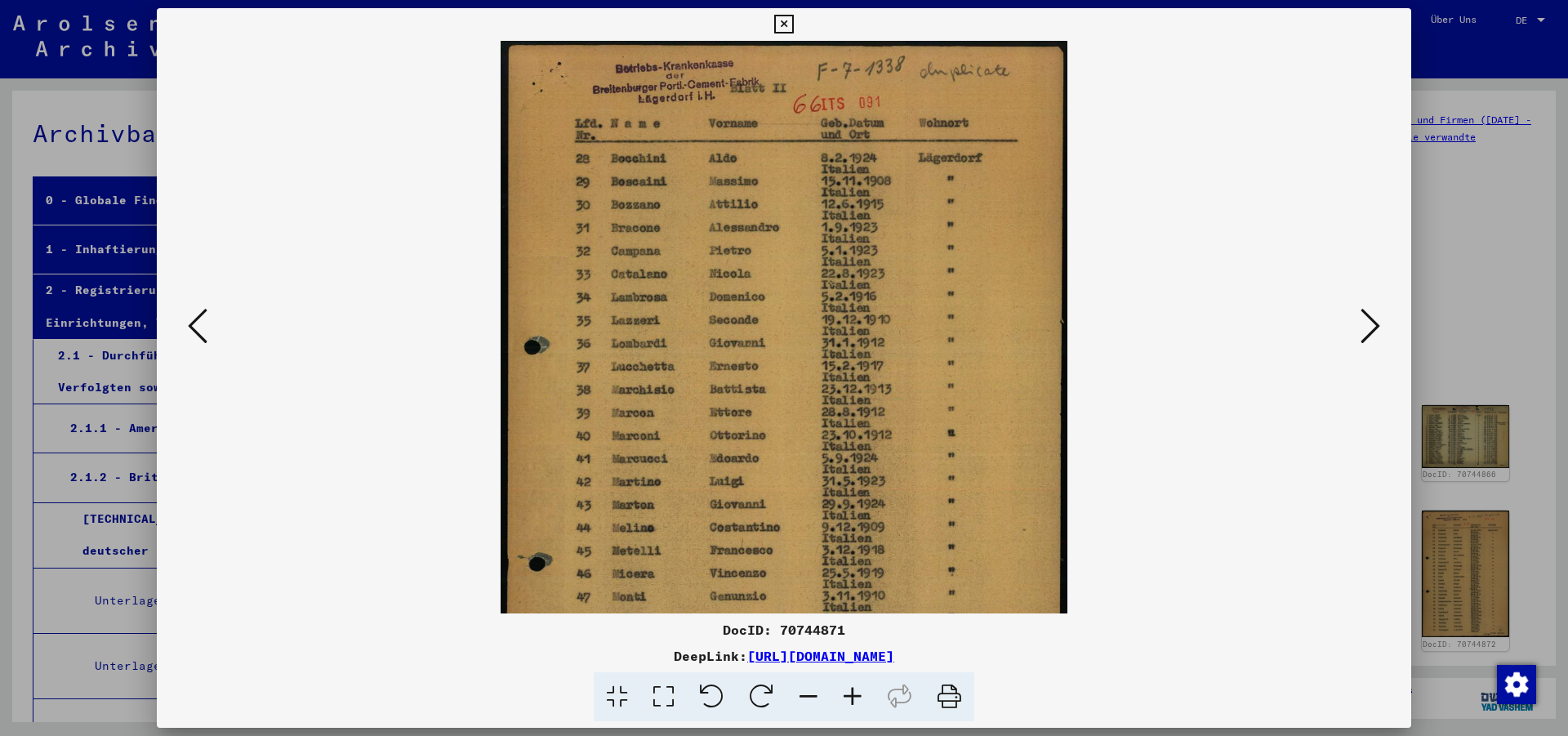
click at [850, 699] on icon at bounding box center [852, 697] width 44 height 50
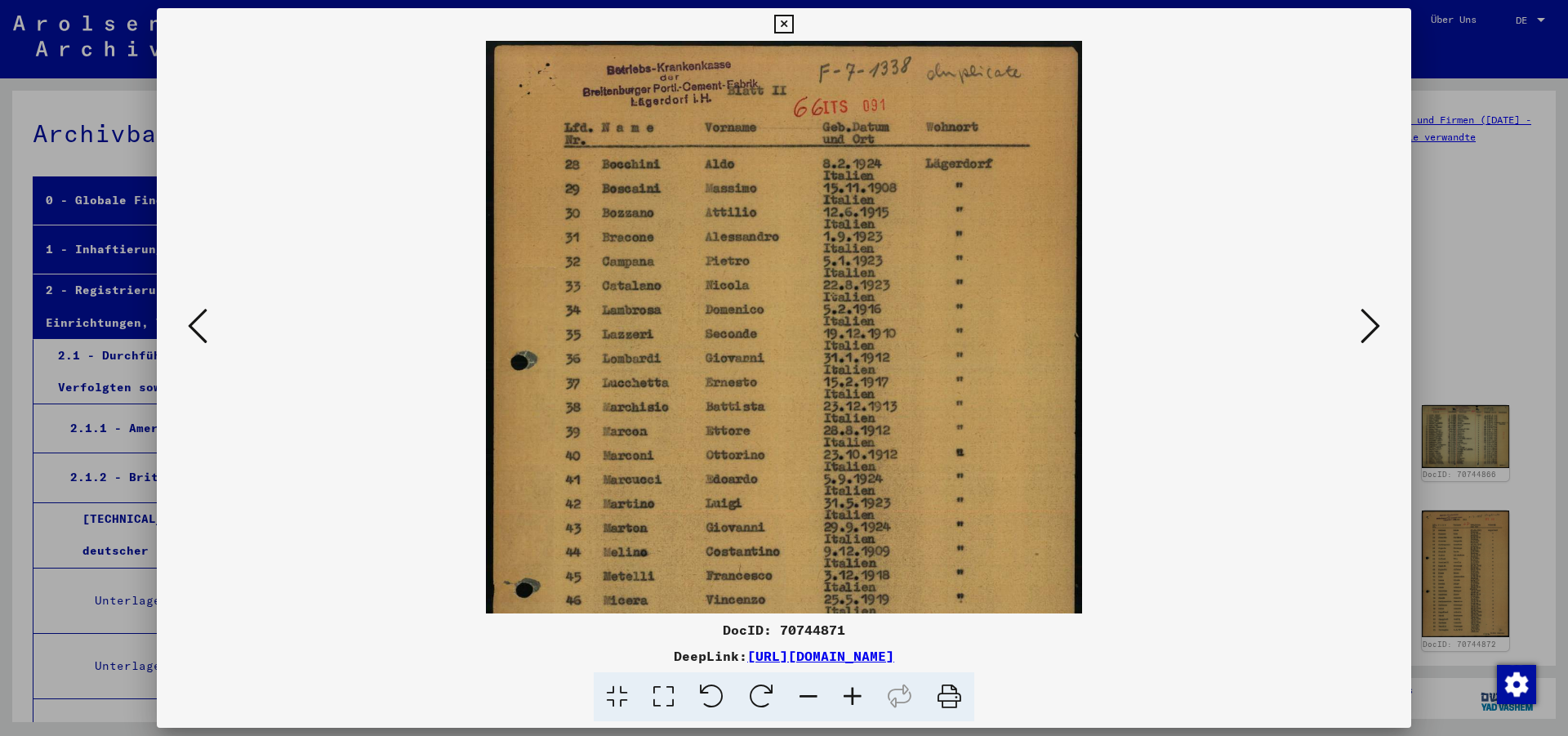
click at [852, 692] on icon at bounding box center [852, 697] width 44 height 50
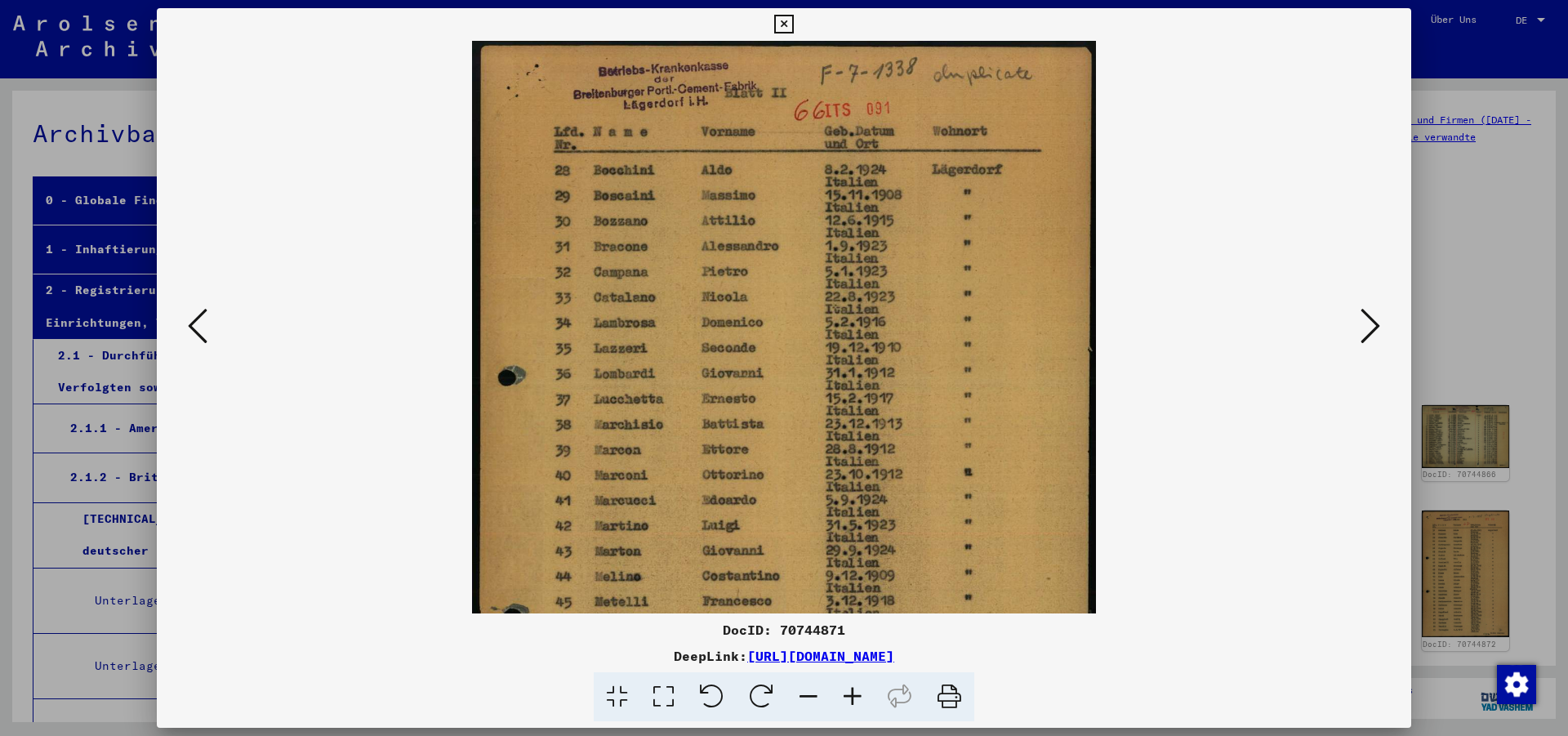
click at [852, 692] on icon at bounding box center [852, 697] width 44 height 50
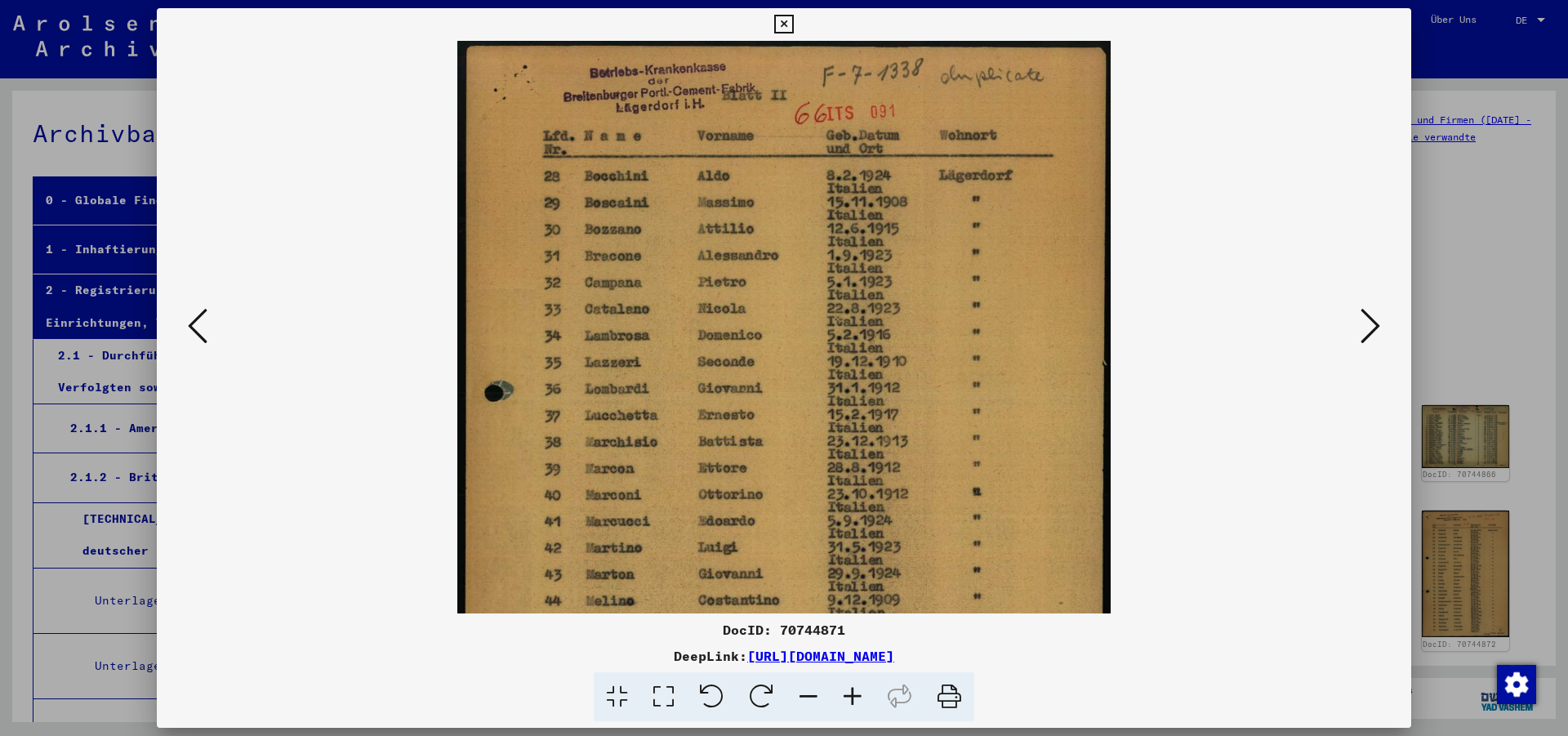
click at [852, 692] on icon at bounding box center [852, 697] width 44 height 50
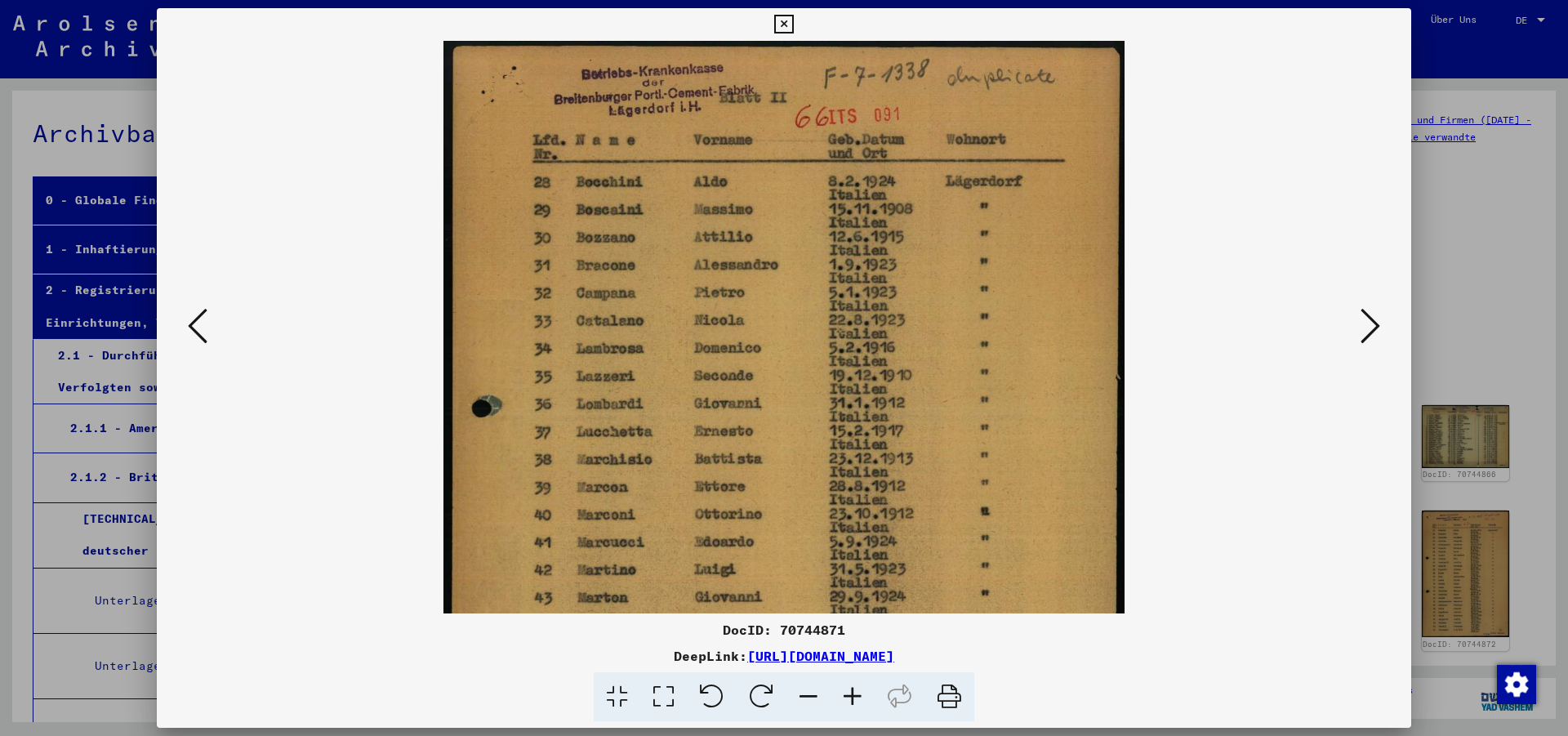
click at [852, 692] on icon at bounding box center [852, 697] width 44 height 50
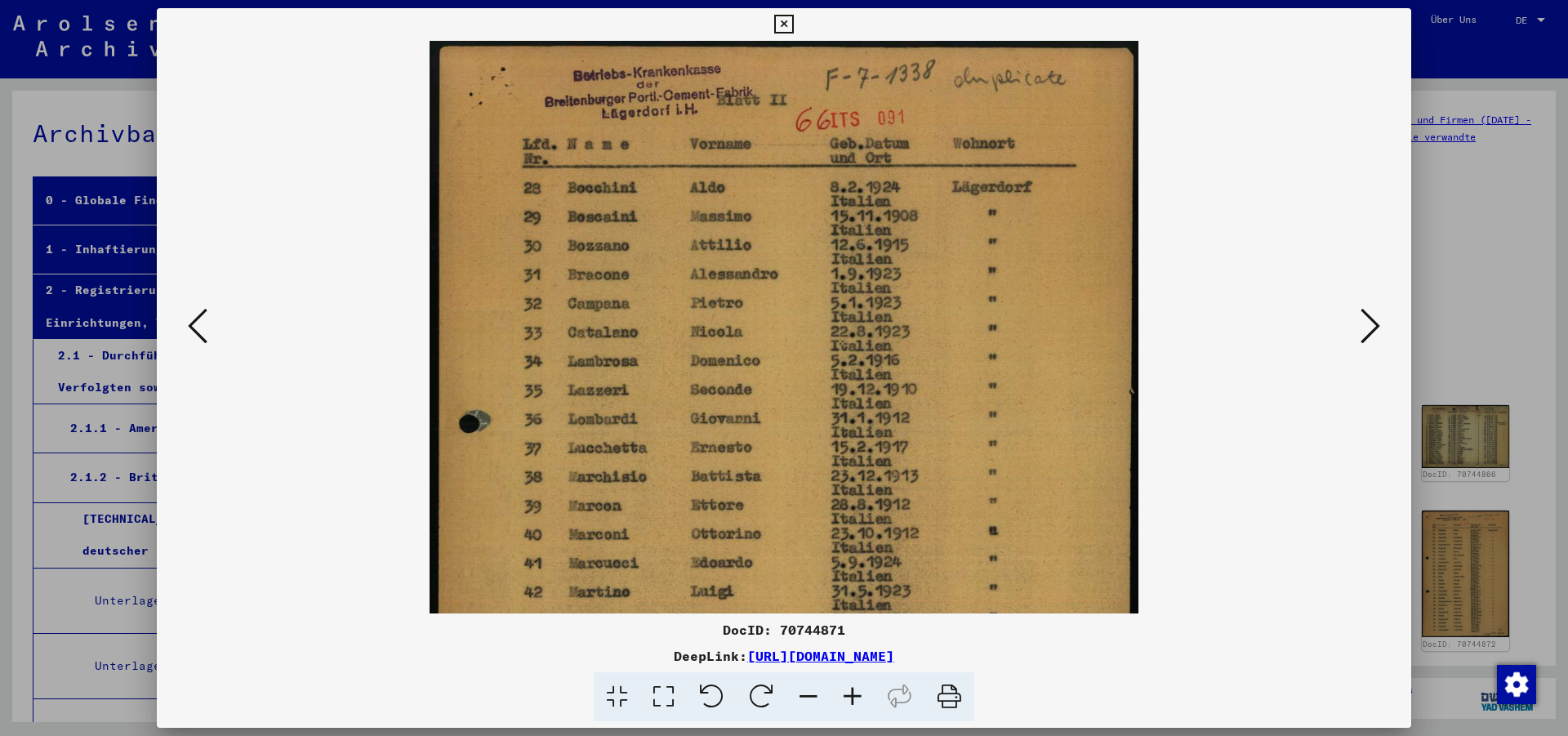
click at [852, 692] on icon at bounding box center [852, 697] width 44 height 50
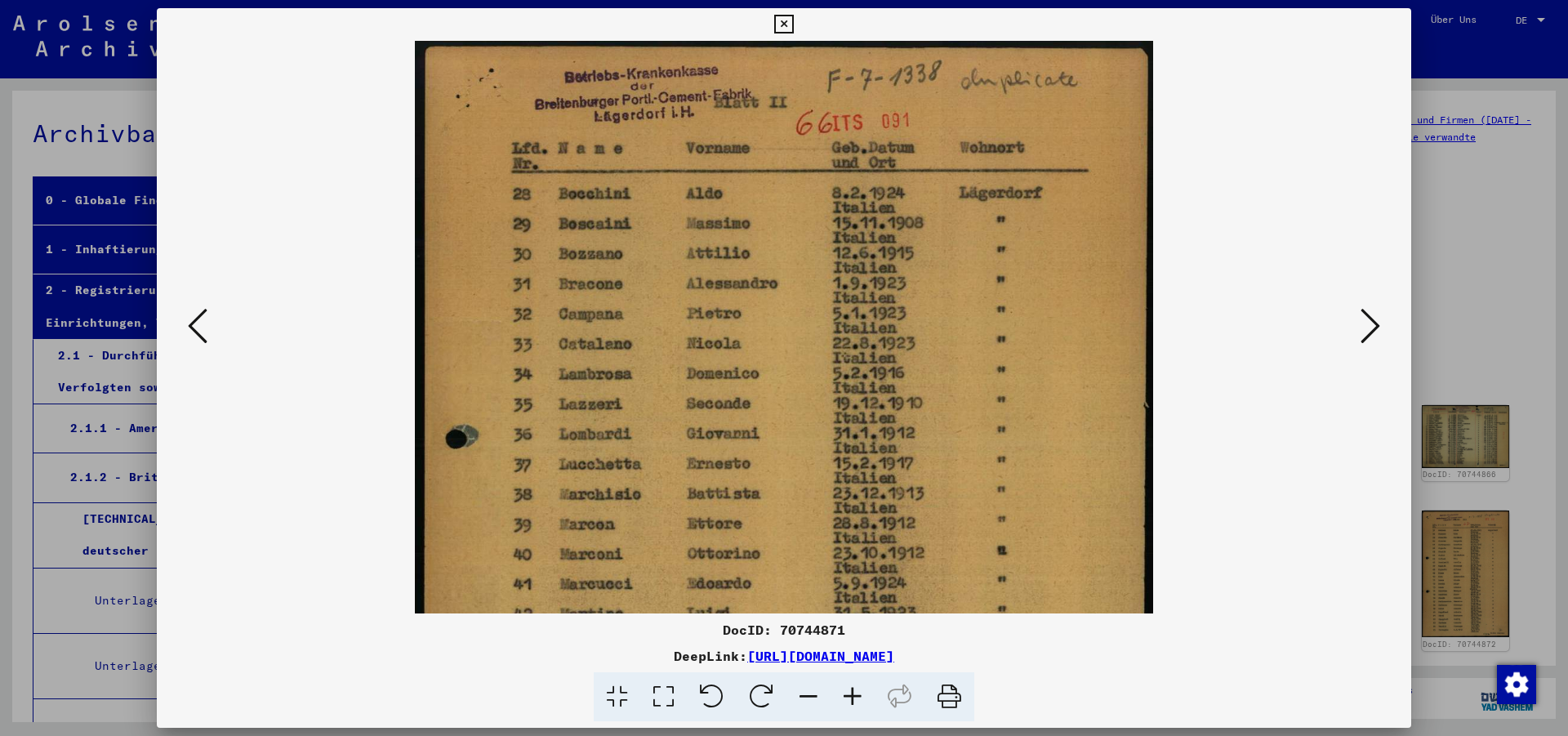
click at [852, 692] on icon at bounding box center [852, 697] width 44 height 50
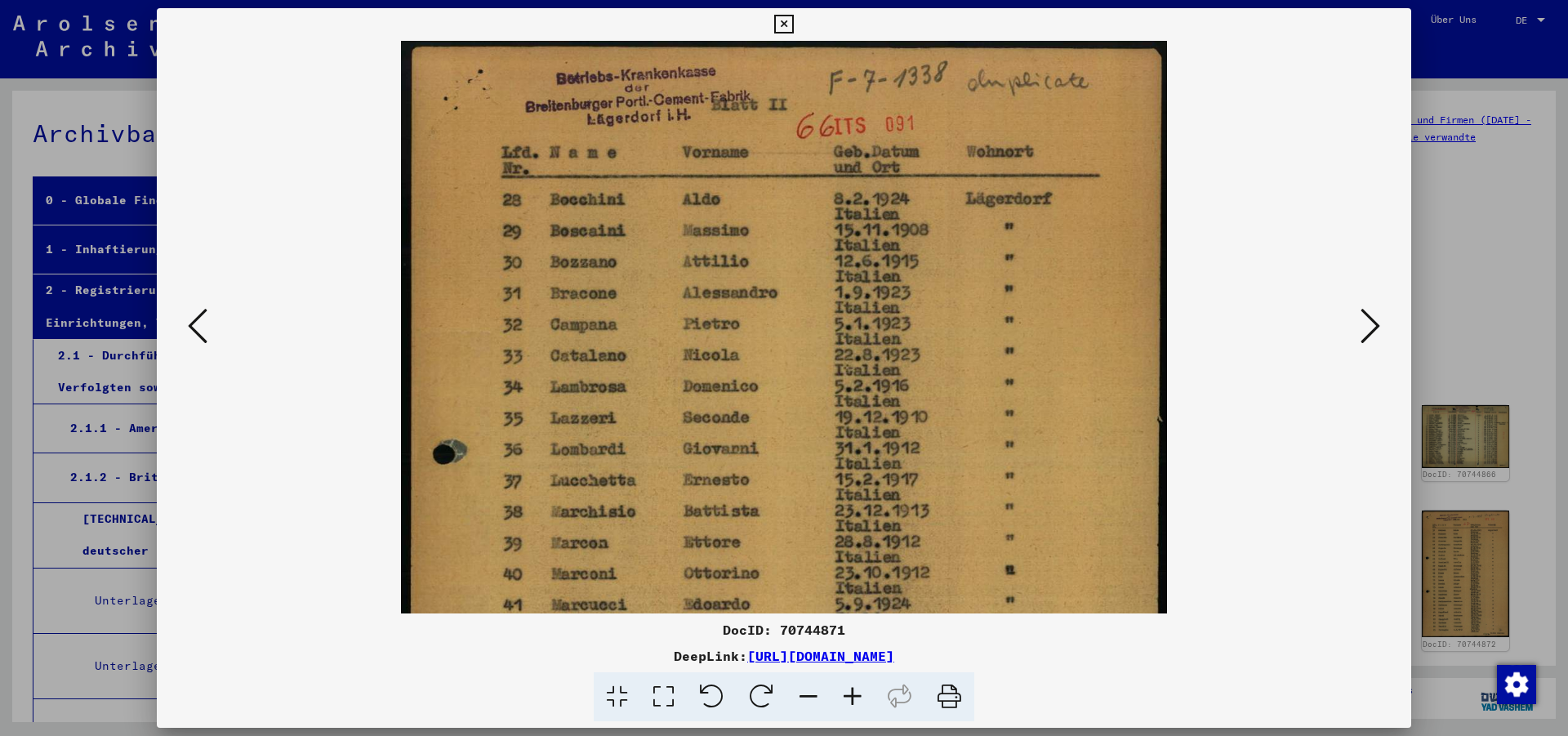
click at [852, 692] on icon at bounding box center [852, 697] width 44 height 50
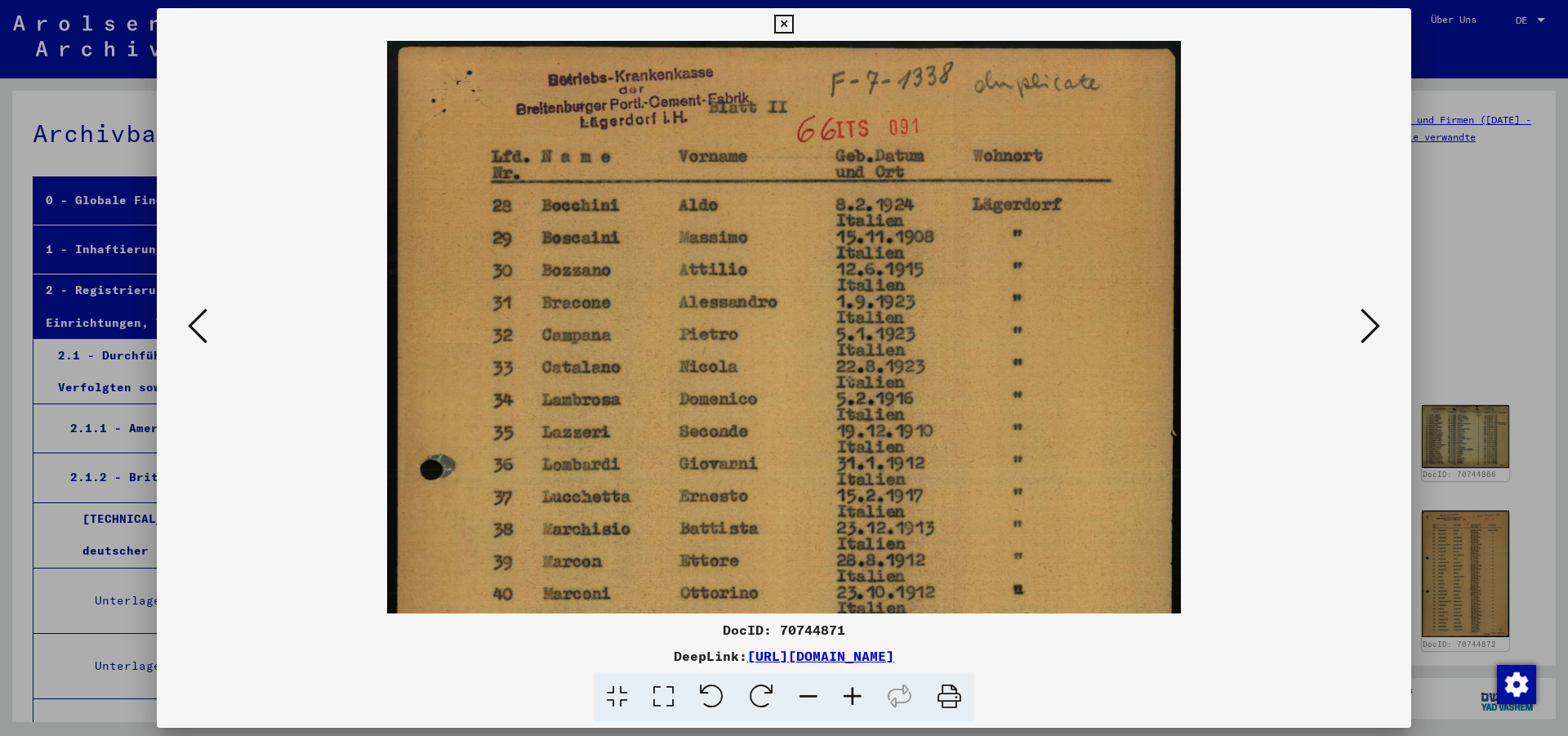
click at [793, 20] on icon at bounding box center [784, 24] width 19 height 20
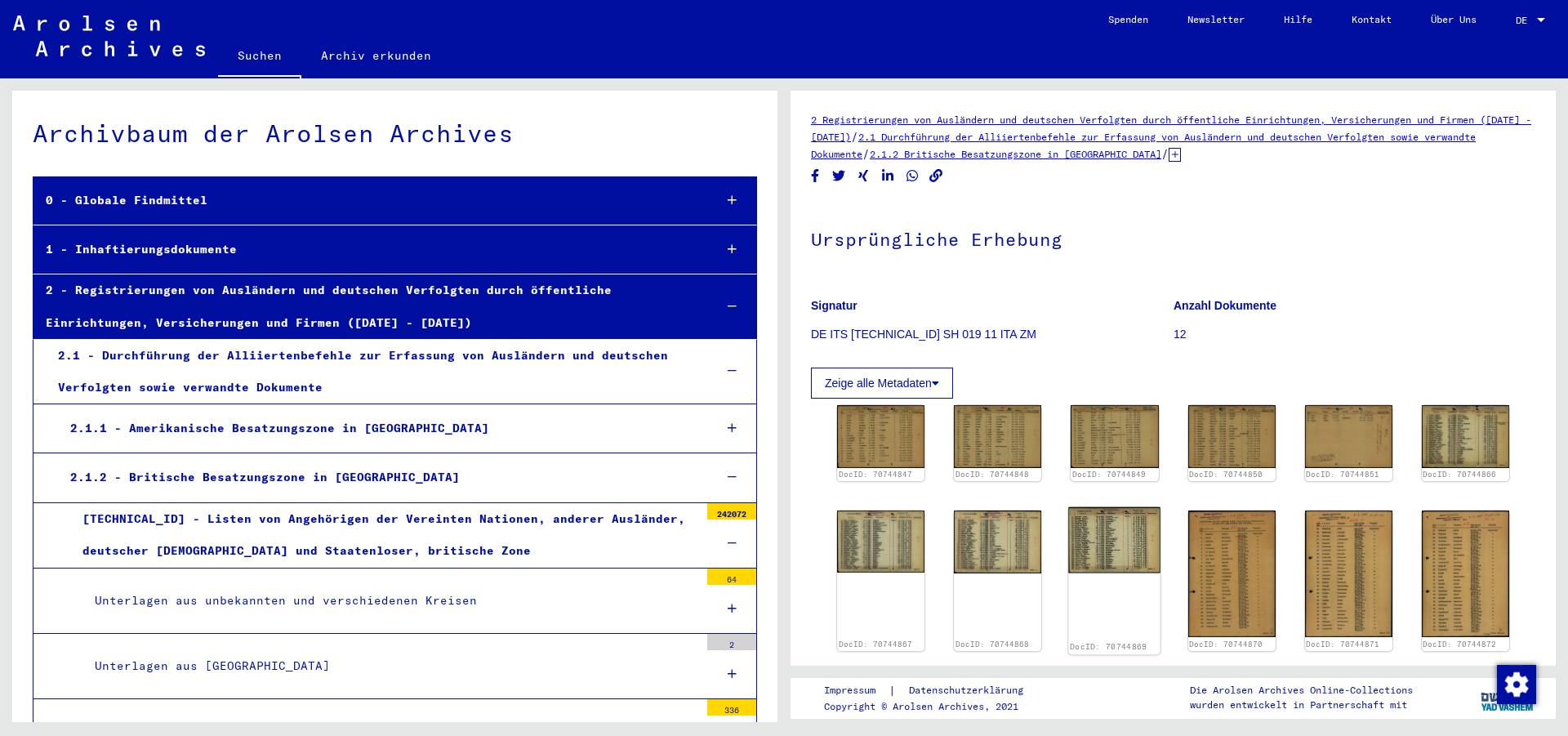
click at [1109, 542] on img at bounding box center [1115, 540] width 92 height 66
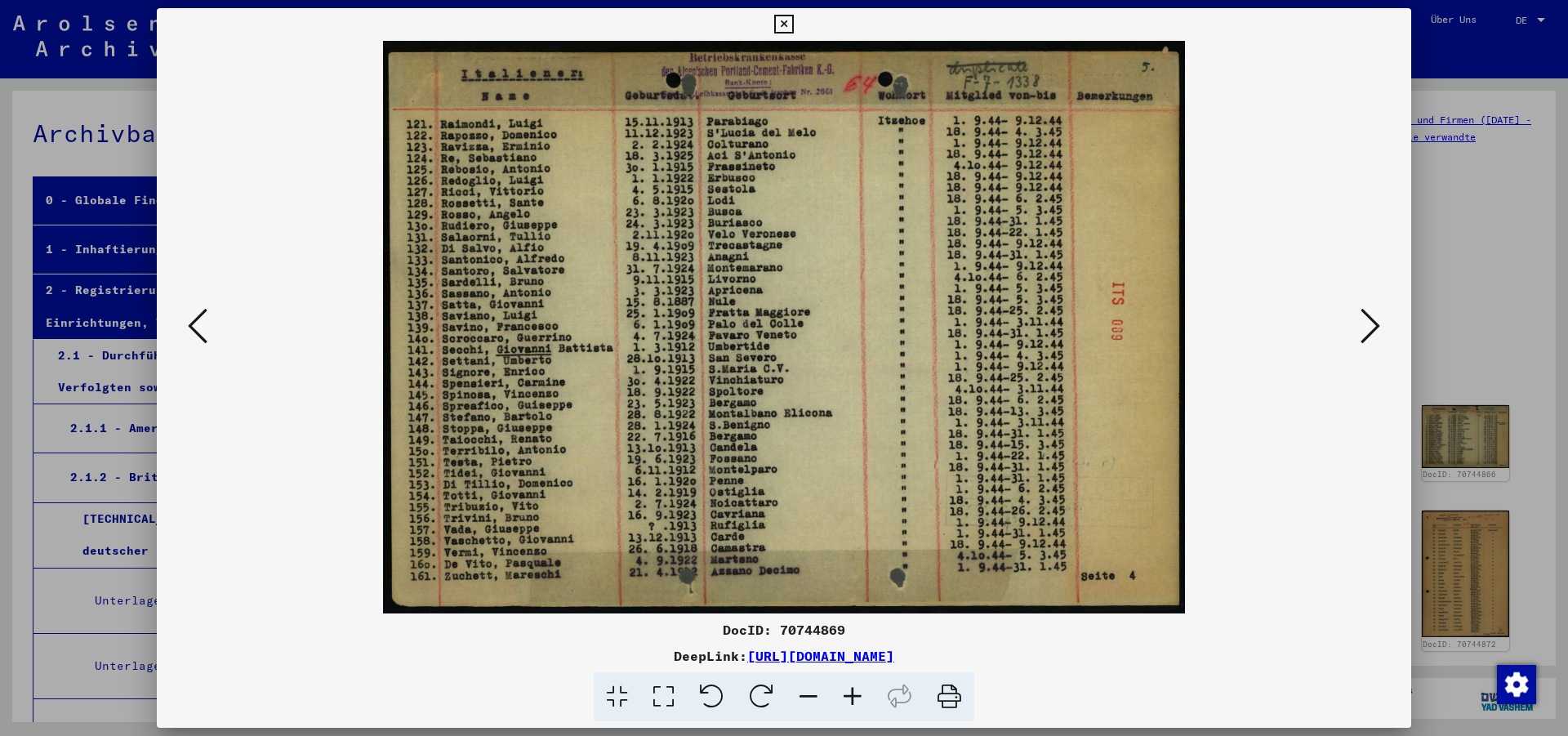
click at [1109, 542] on img at bounding box center [784, 327] width 1143 height 573
click at [1375, 322] on icon at bounding box center [1370, 326] width 20 height 39
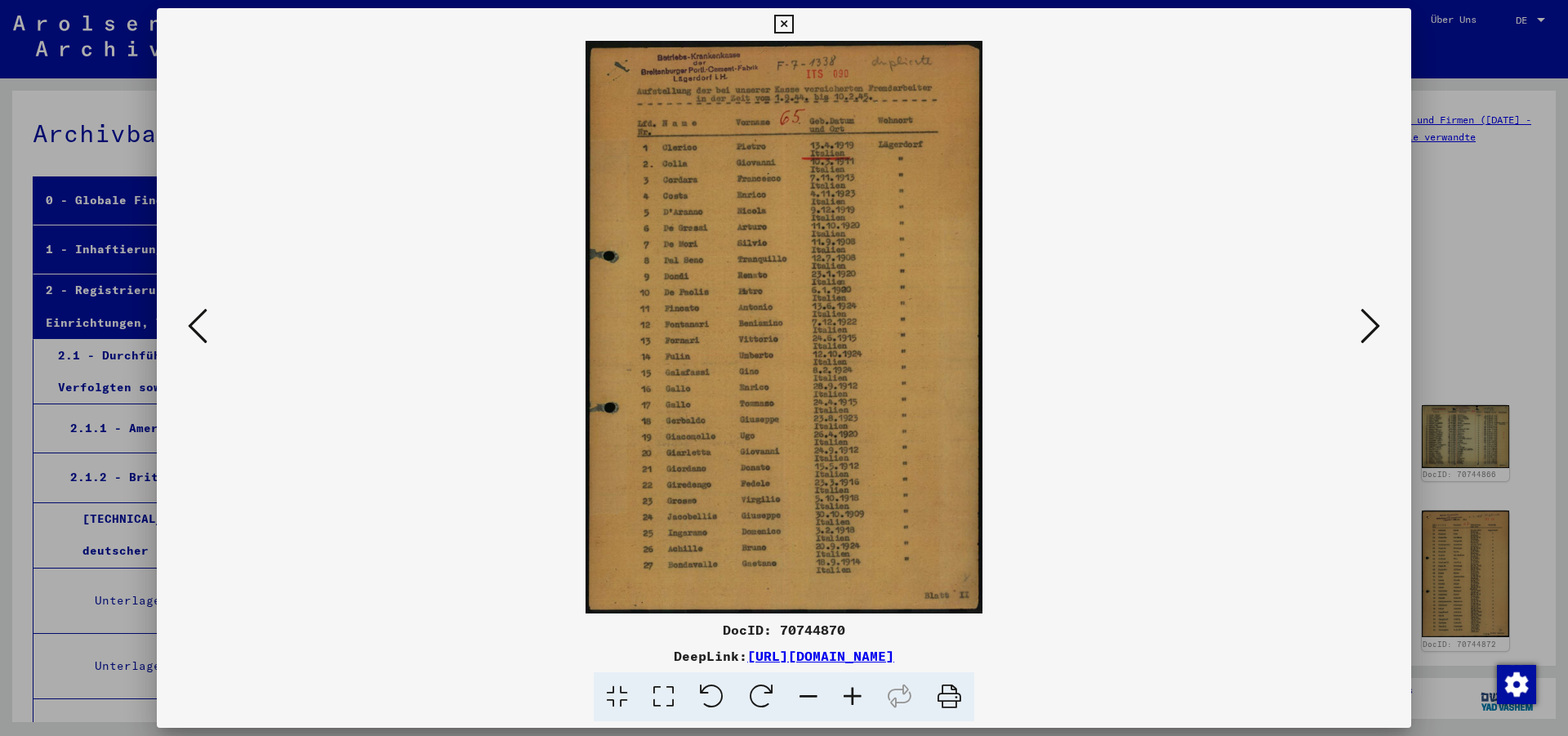
click at [793, 23] on icon at bounding box center [784, 24] width 19 height 20
